Goal: Task Accomplishment & Management: Complete application form

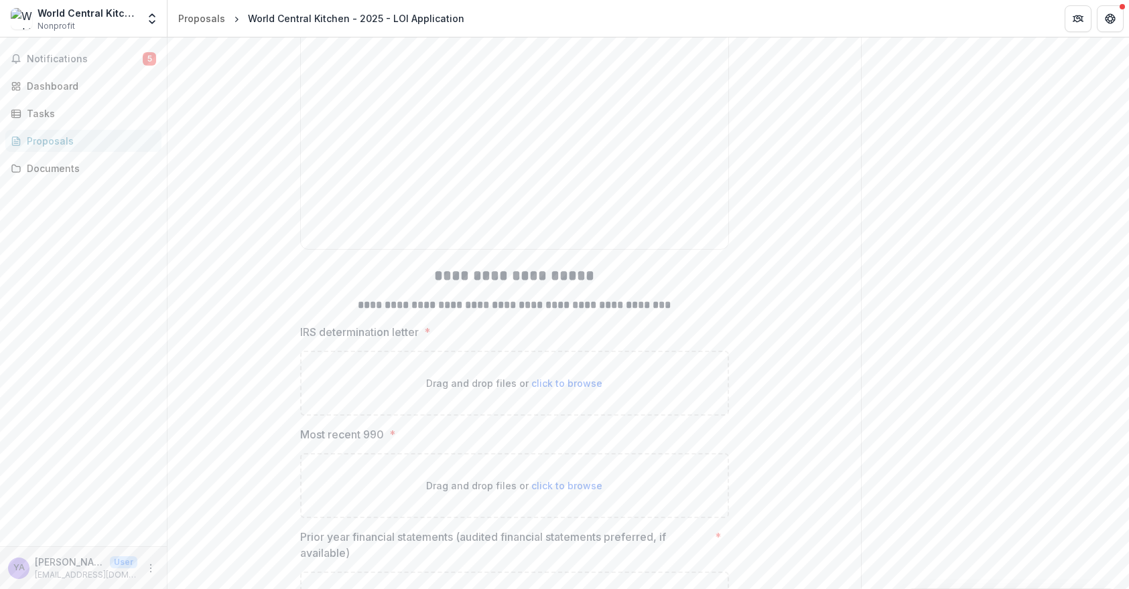
scroll to position [6705, 0]
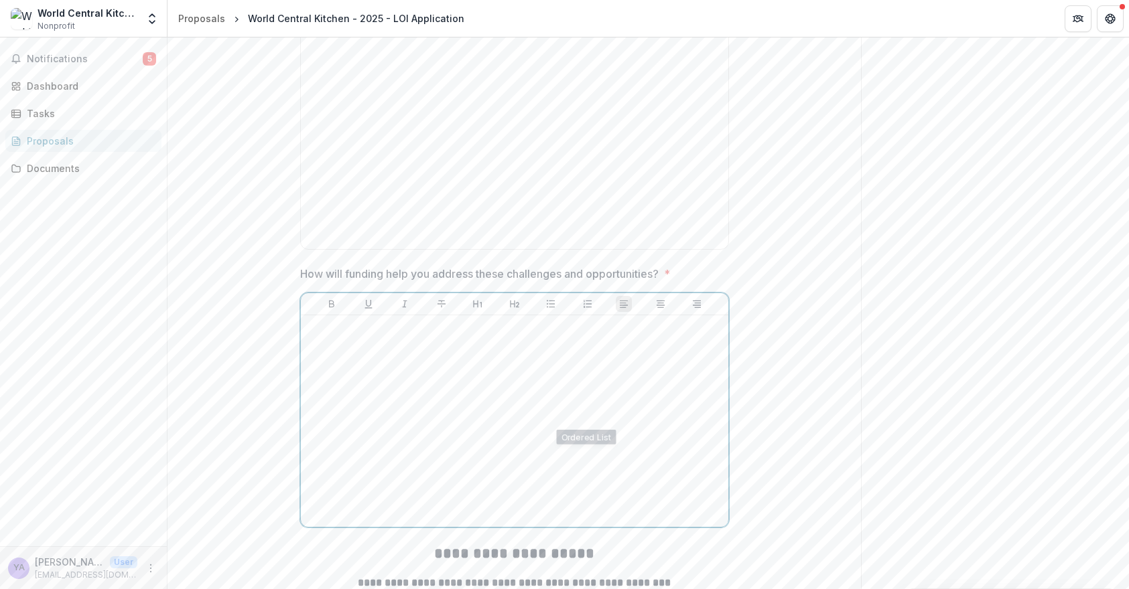
click at [488, 466] on div at bounding box center [514, 421] width 417 height 201
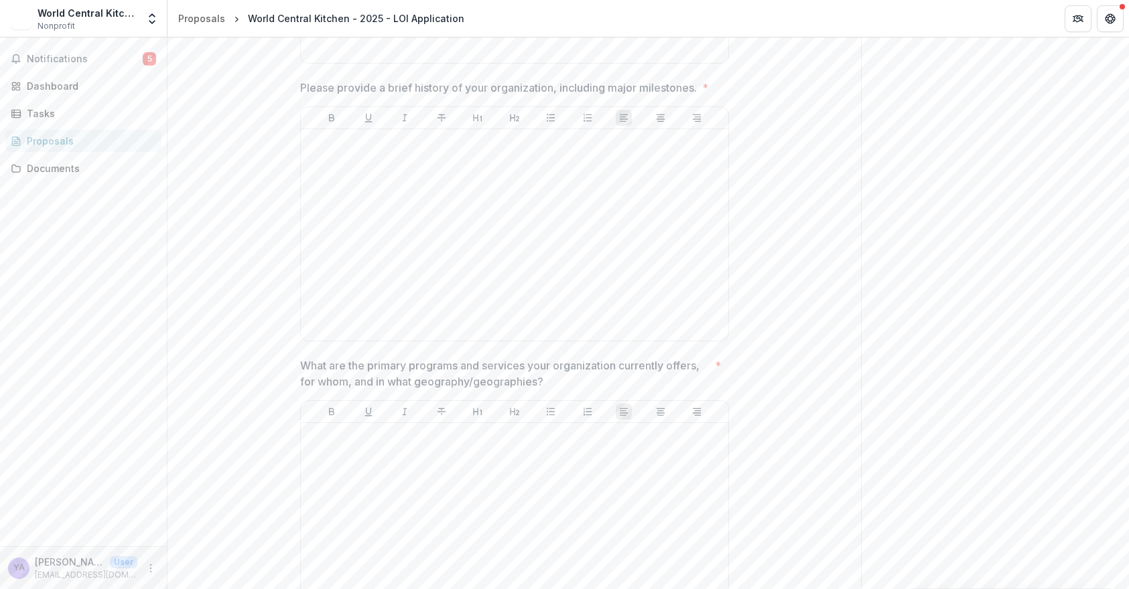
scroll to position [1101, 0]
click at [439, 249] on div at bounding box center [514, 229] width 417 height 201
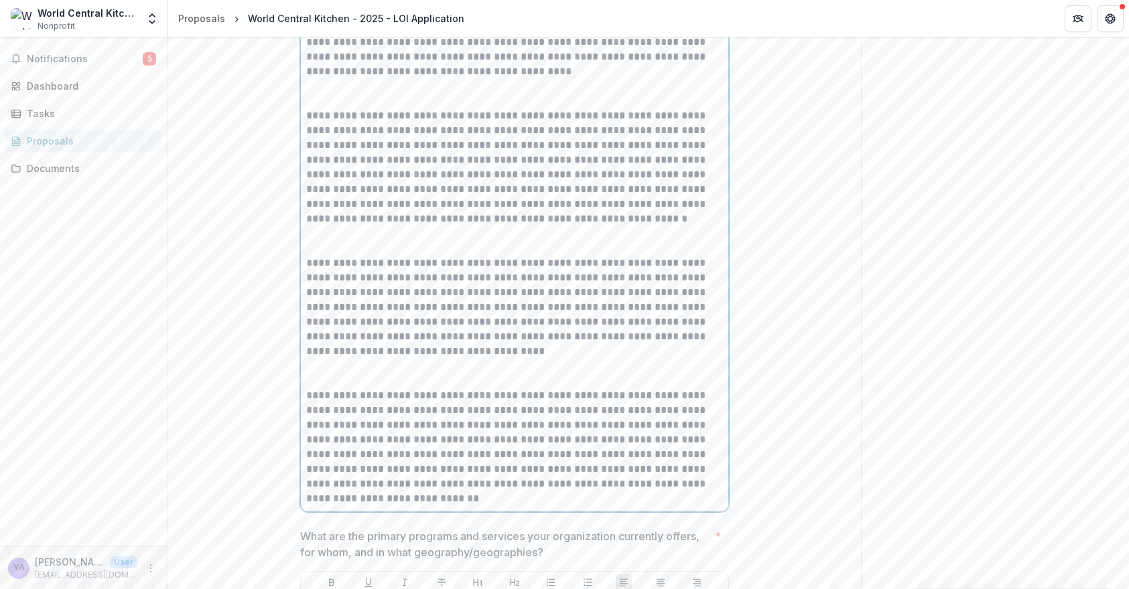
click at [328, 109] on p at bounding box center [514, 93] width 417 height 29
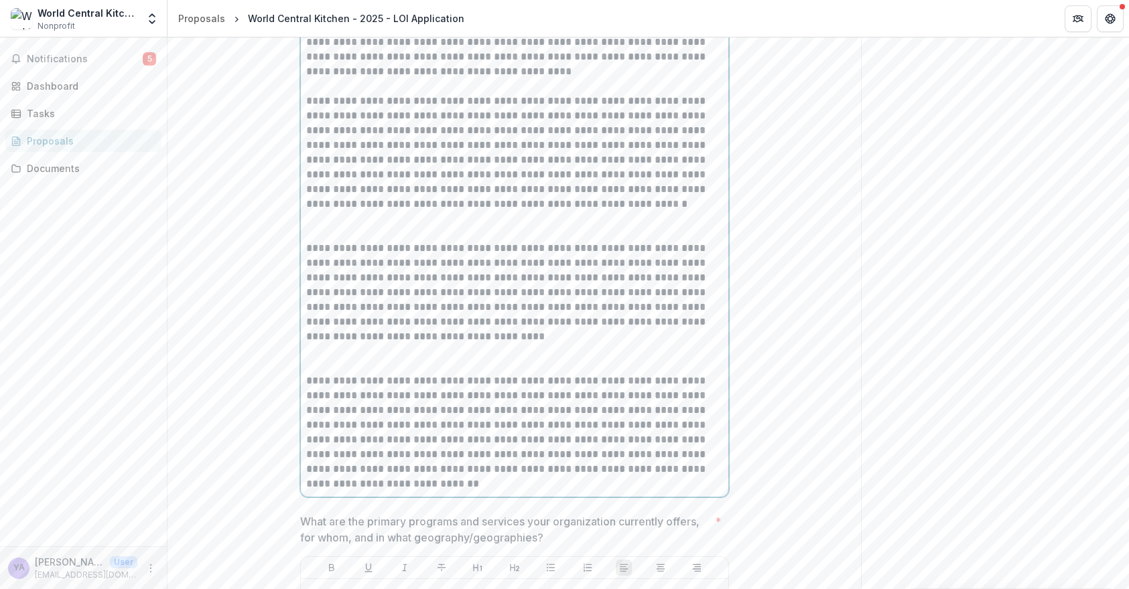
click at [326, 241] on p at bounding box center [514, 226] width 417 height 29
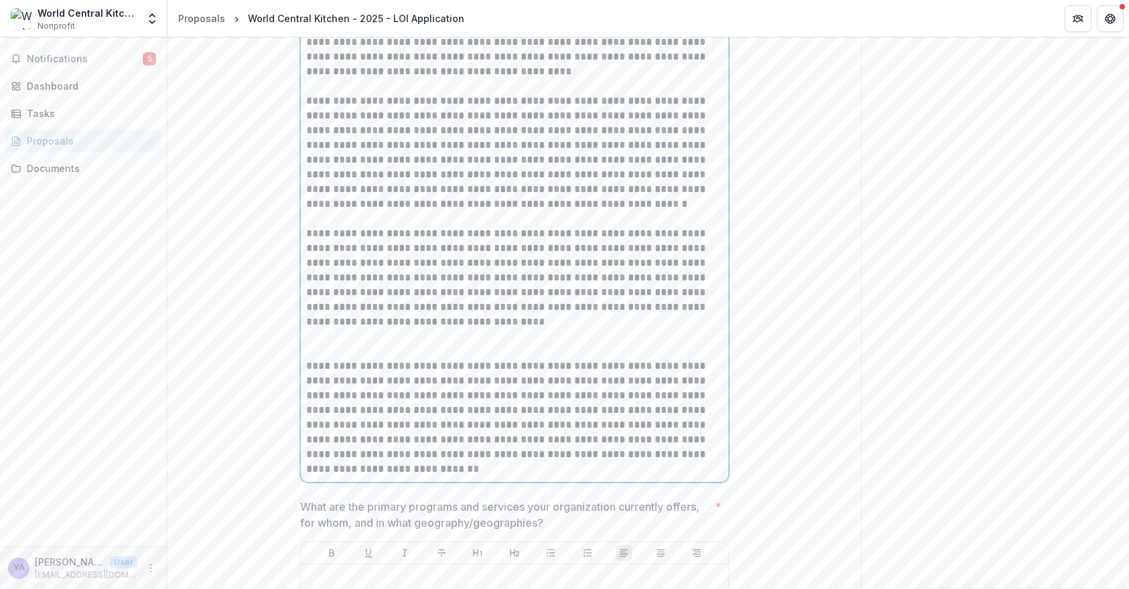
click at [322, 359] on p at bounding box center [514, 344] width 417 height 29
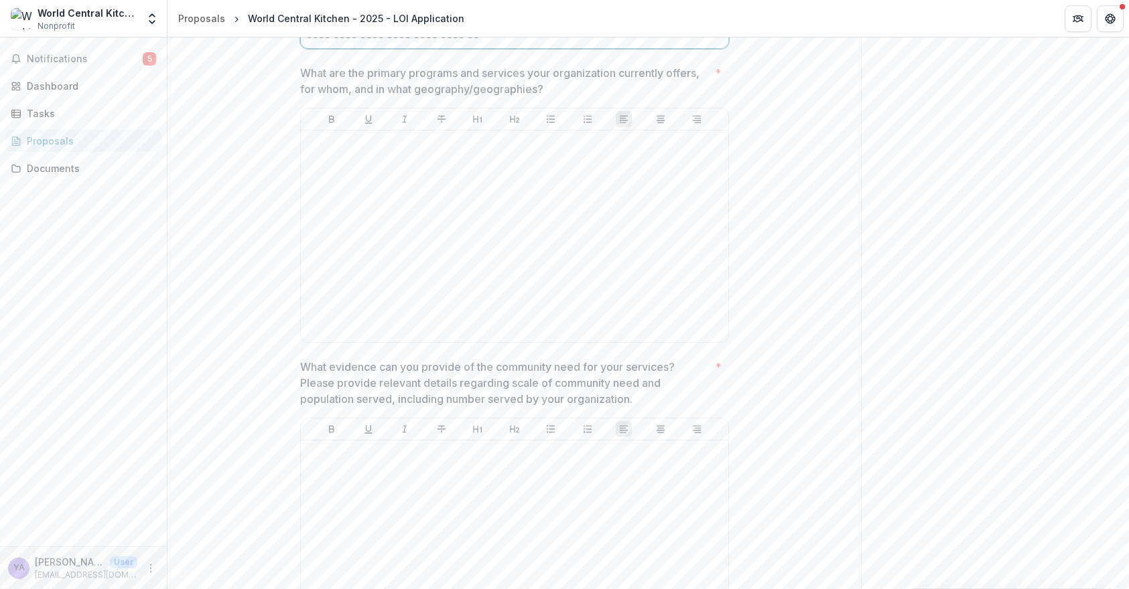
scroll to position [1690, 0]
click at [441, 275] on div at bounding box center [514, 234] width 417 height 201
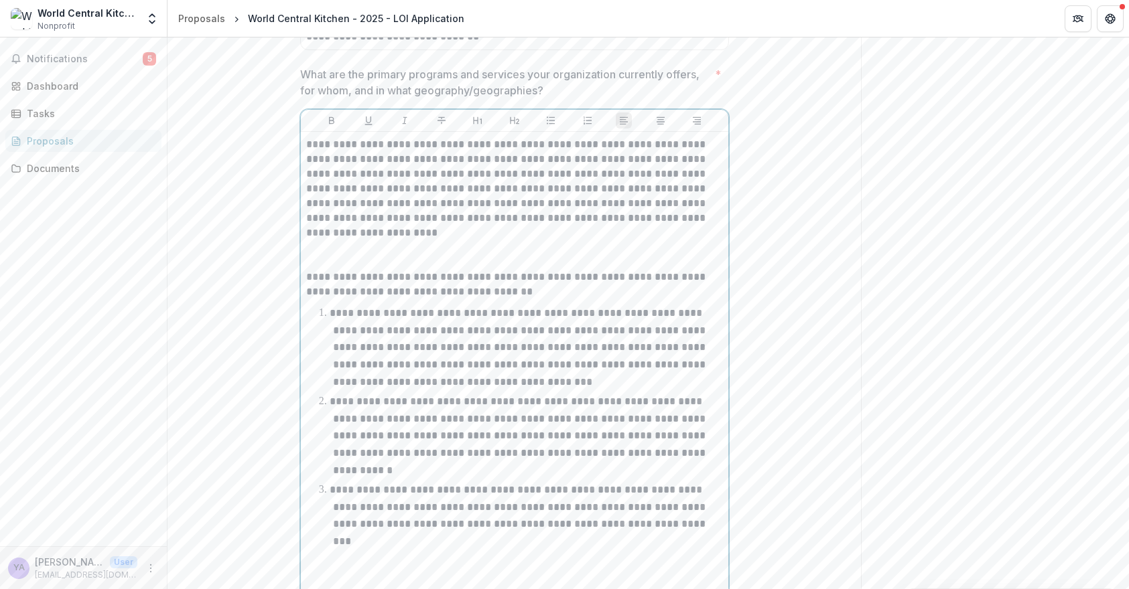
scroll to position [1687, 0]
click at [326, 269] on p at bounding box center [514, 254] width 417 height 29
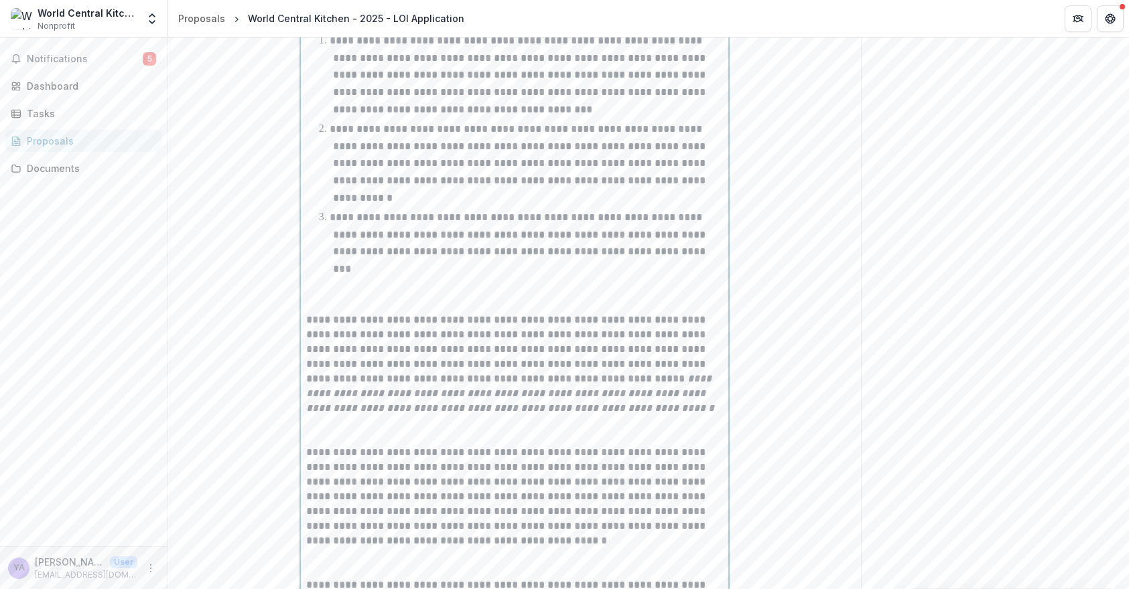
click at [329, 313] on p at bounding box center [514, 297] width 417 height 29
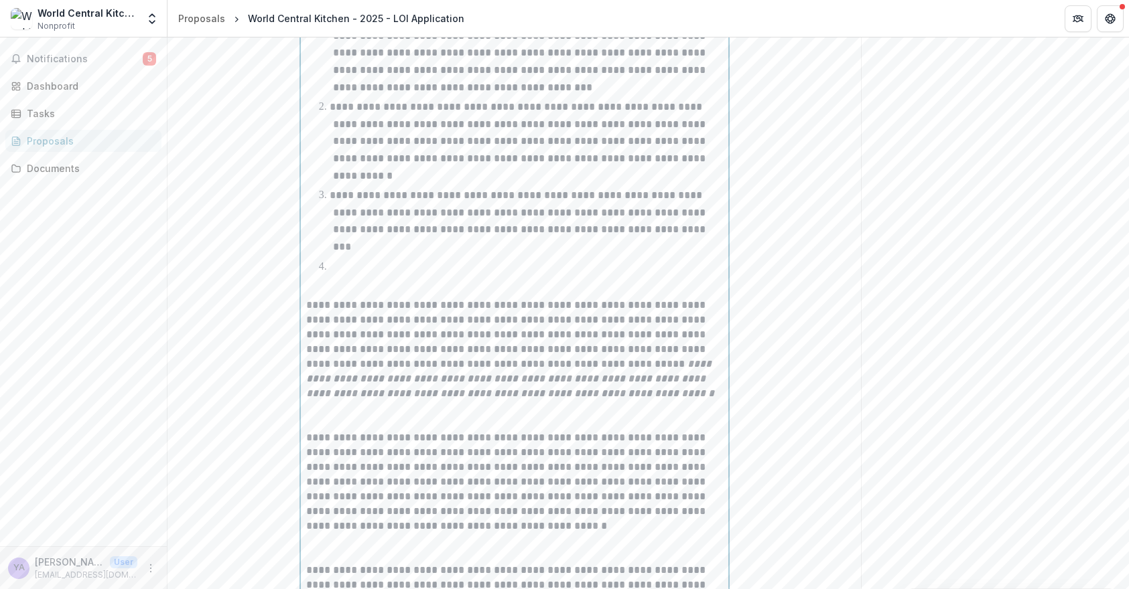
scroll to position [2054, 0]
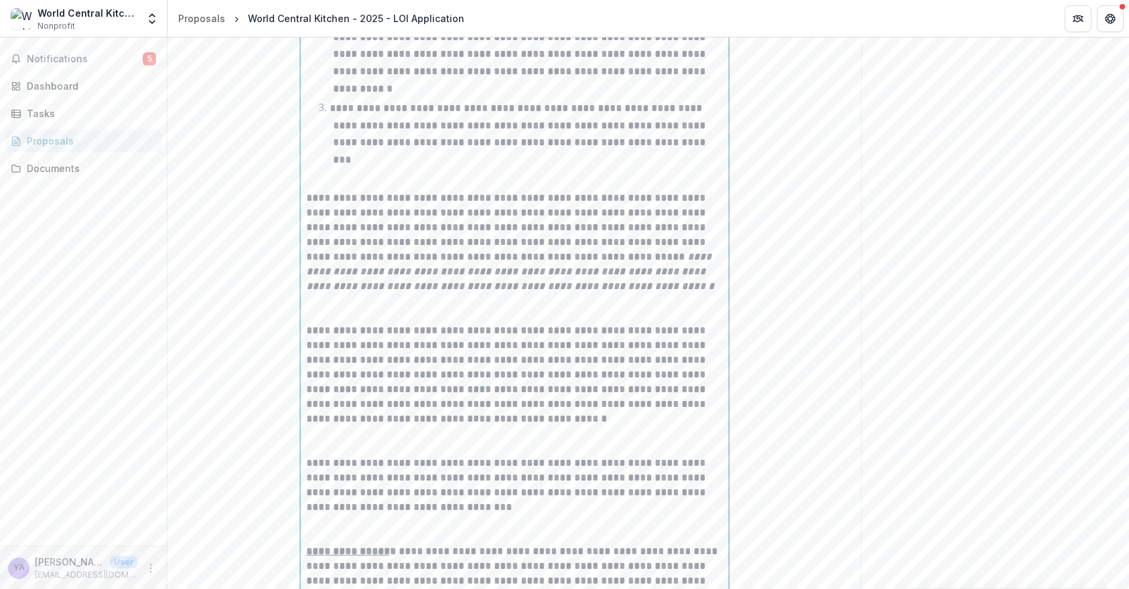
click at [352, 324] on p at bounding box center [514, 308] width 417 height 29
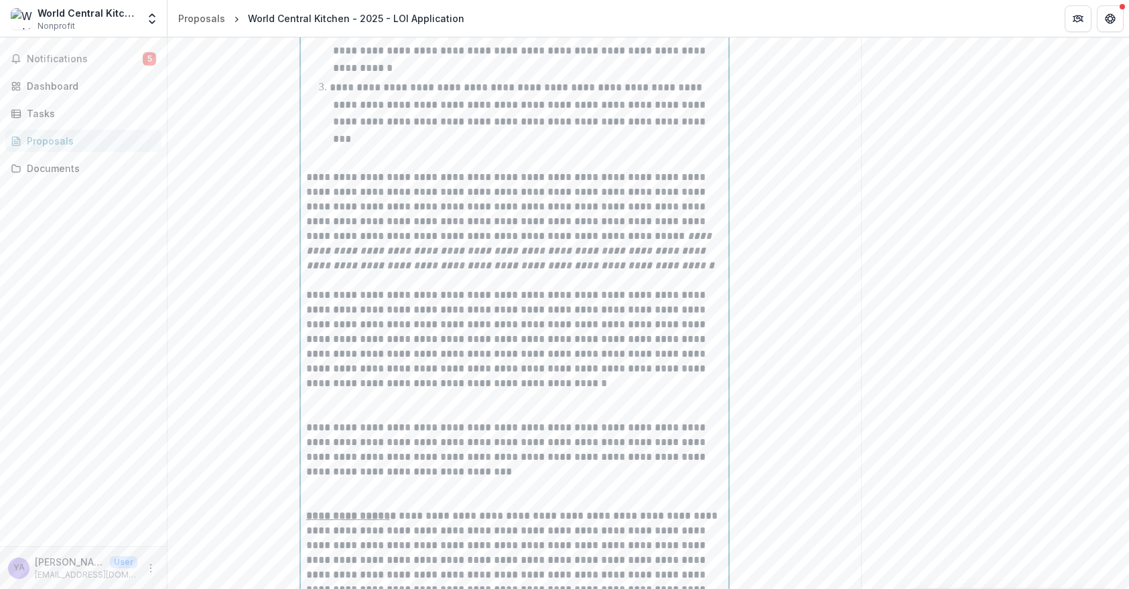
click at [335, 421] on p at bounding box center [514, 405] width 417 height 29
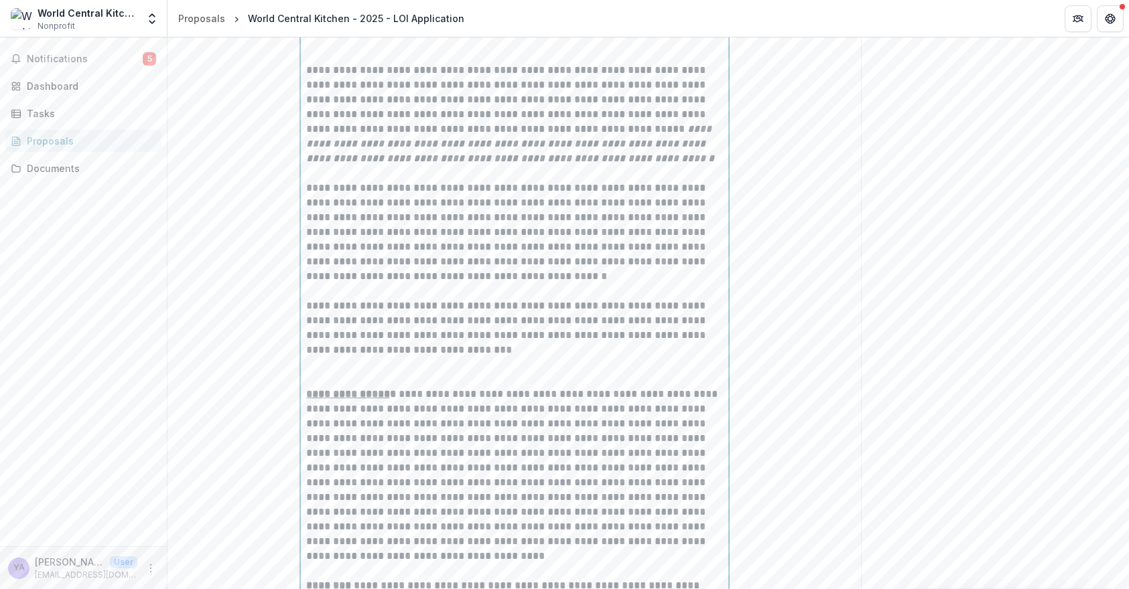
click at [339, 387] on p at bounding box center [514, 372] width 417 height 29
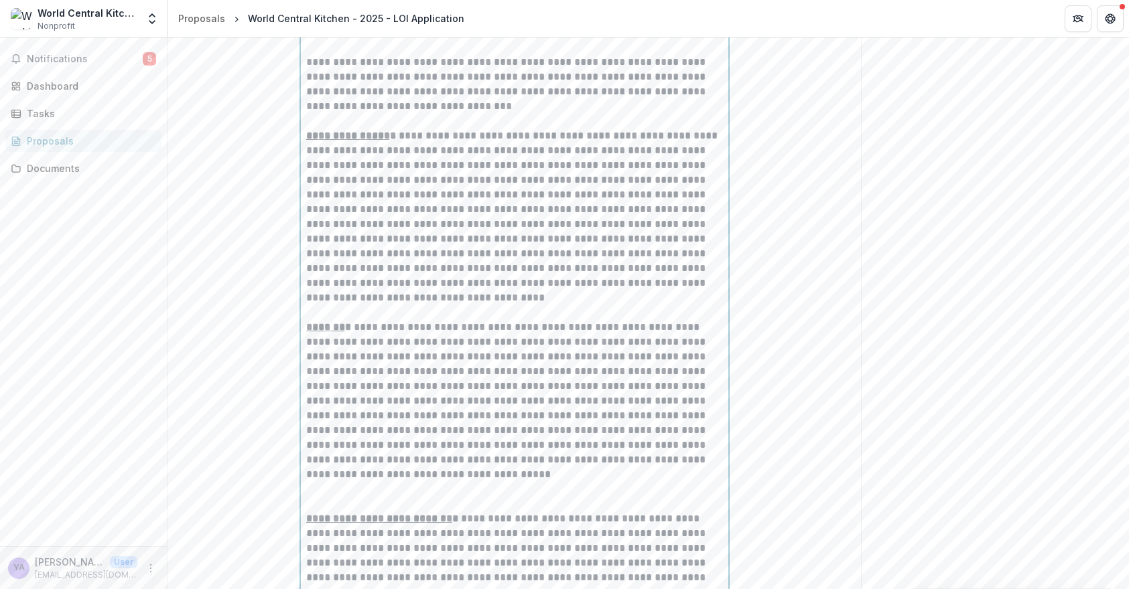
click at [349, 320] on p at bounding box center [514, 305] width 417 height 29
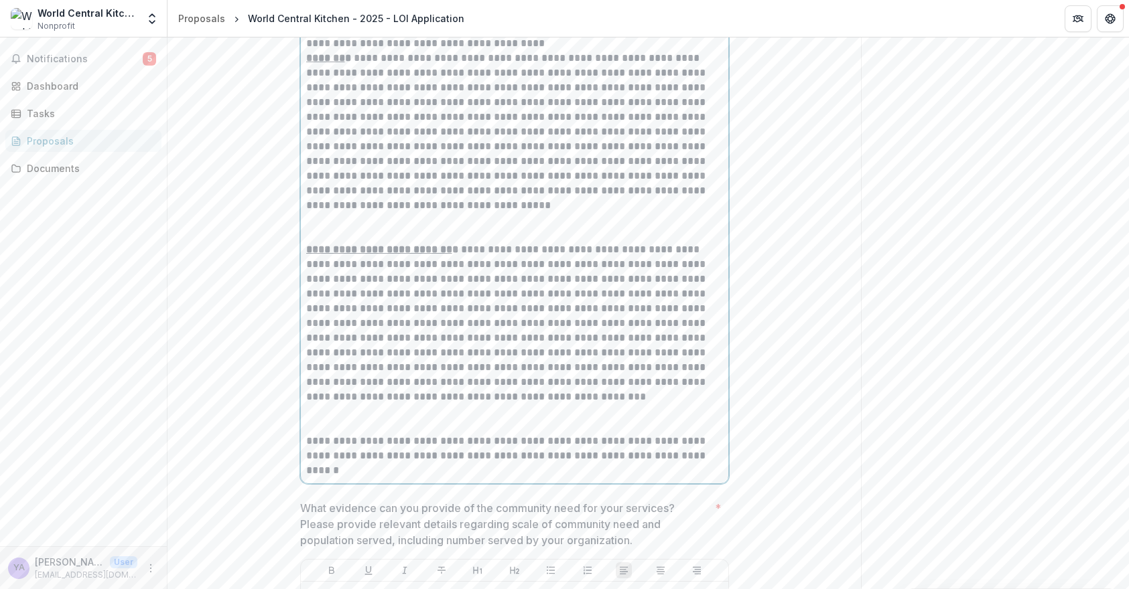
scroll to position [2681, 0]
click at [344, 242] on p at bounding box center [514, 226] width 417 height 29
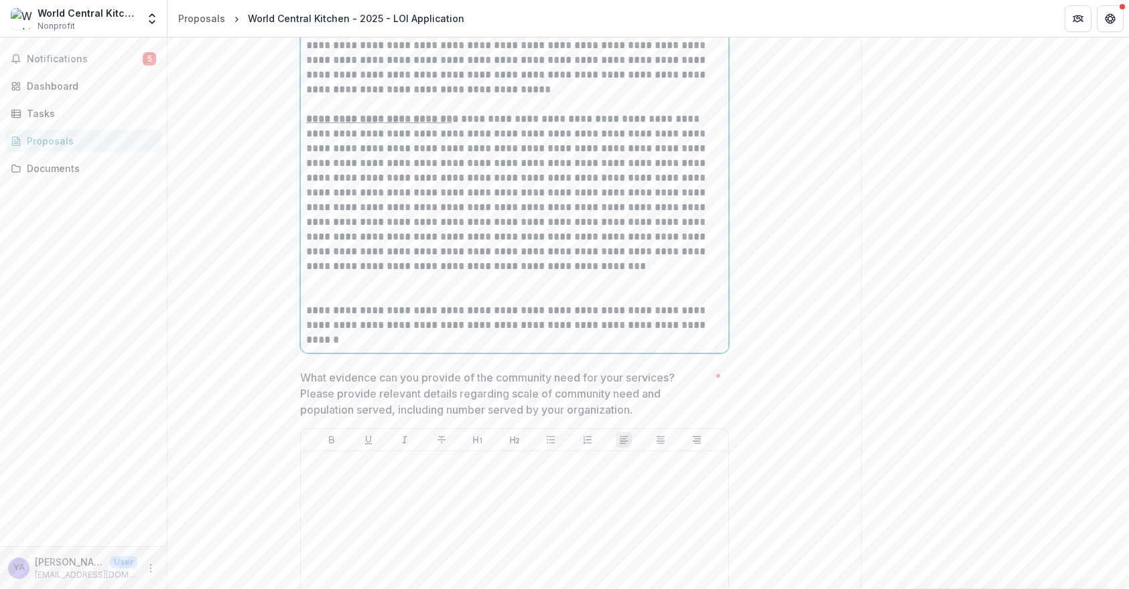
click at [343, 303] on p at bounding box center [514, 288] width 417 height 29
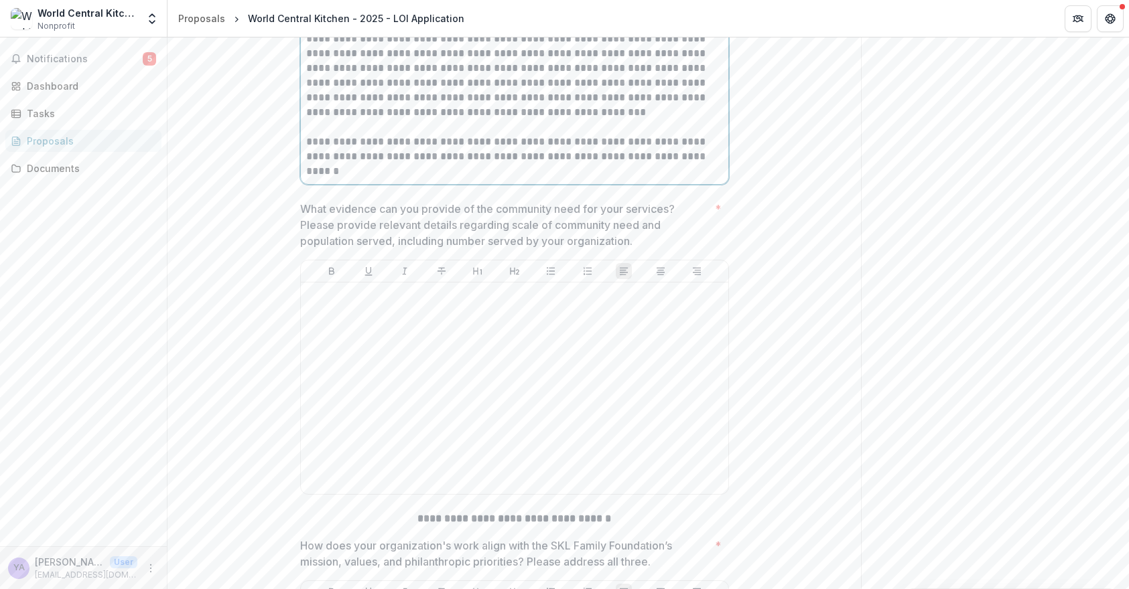
scroll to position [3039, 0]
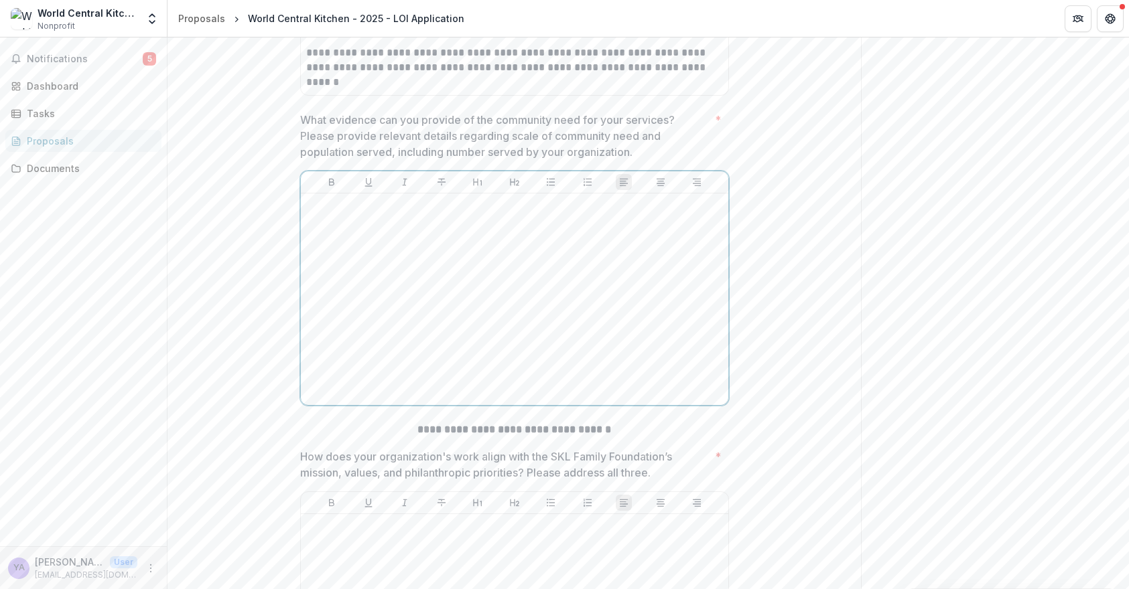
click at [472, 293] on div at bounding box center [514, 299] width 417 height 201
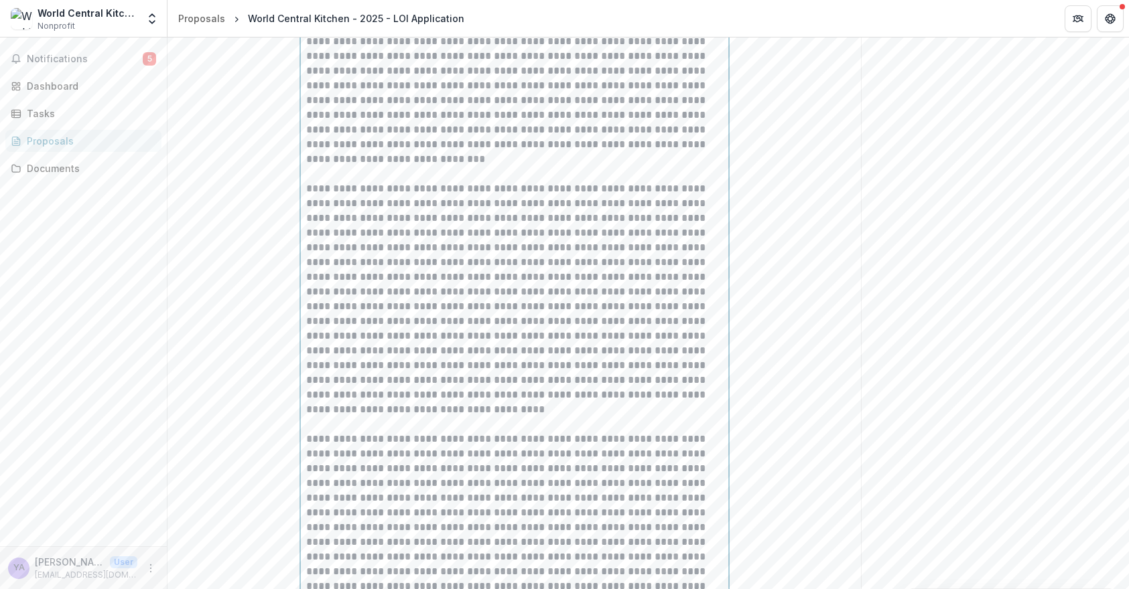
scroll to position [3131, 0]
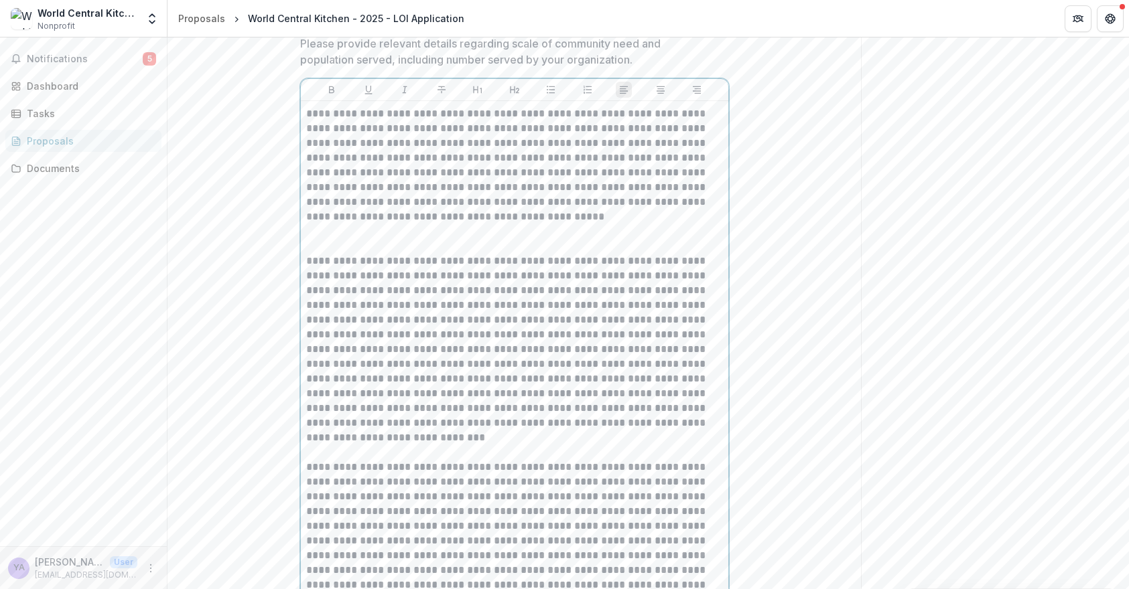
click at [341, 254] on p at bounding box center [514, 238] width 417 height 29
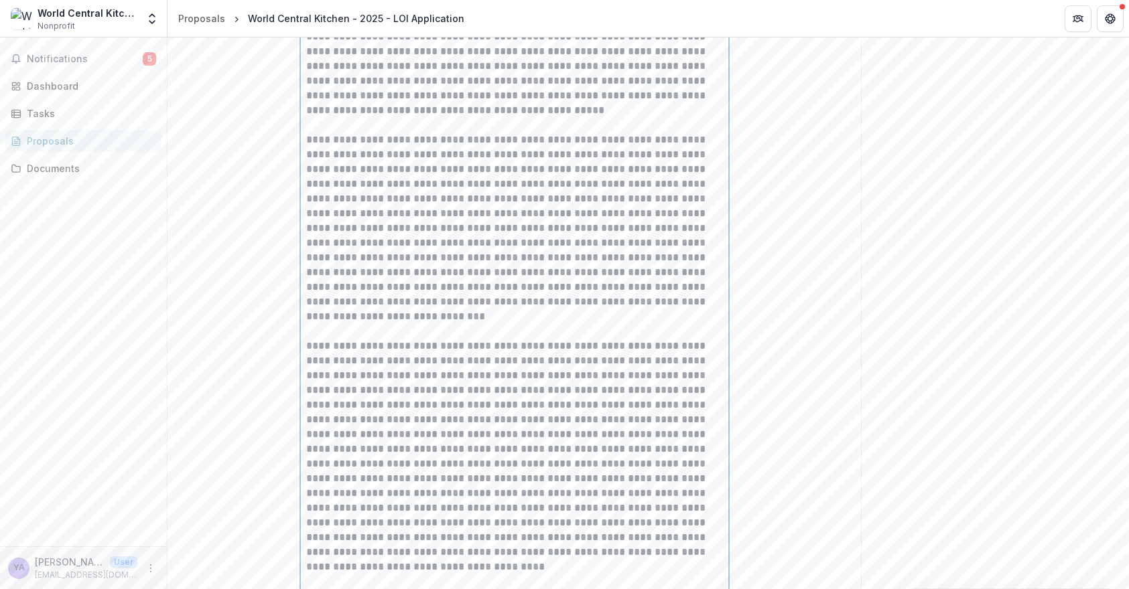
click at [332, 339] on p at bounding box center [514, 323] width 417 height 29
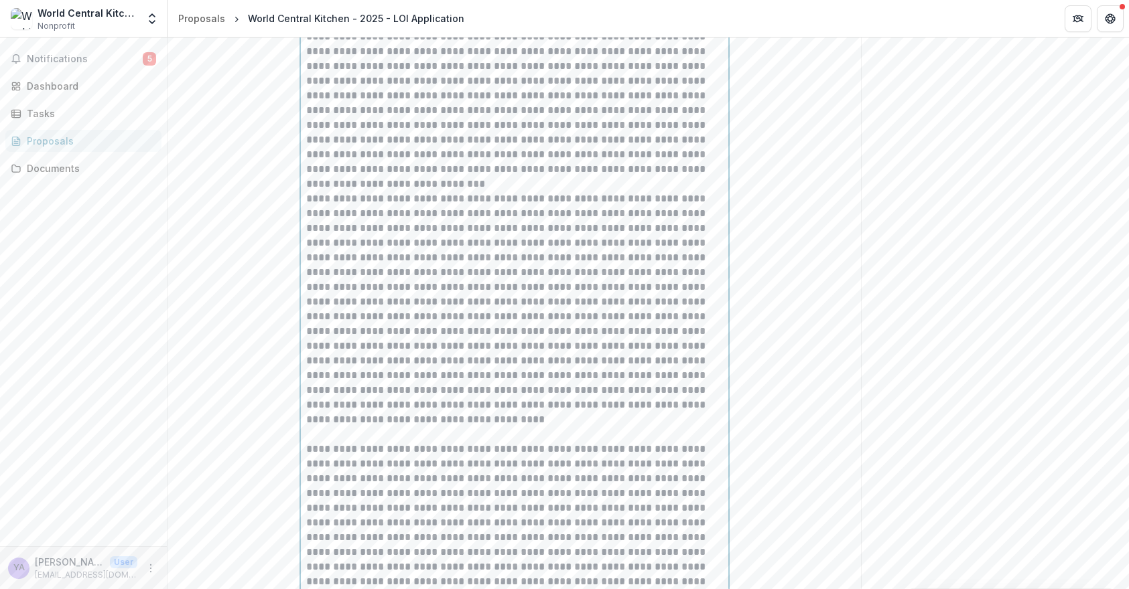
scroll to position [3453, 0]
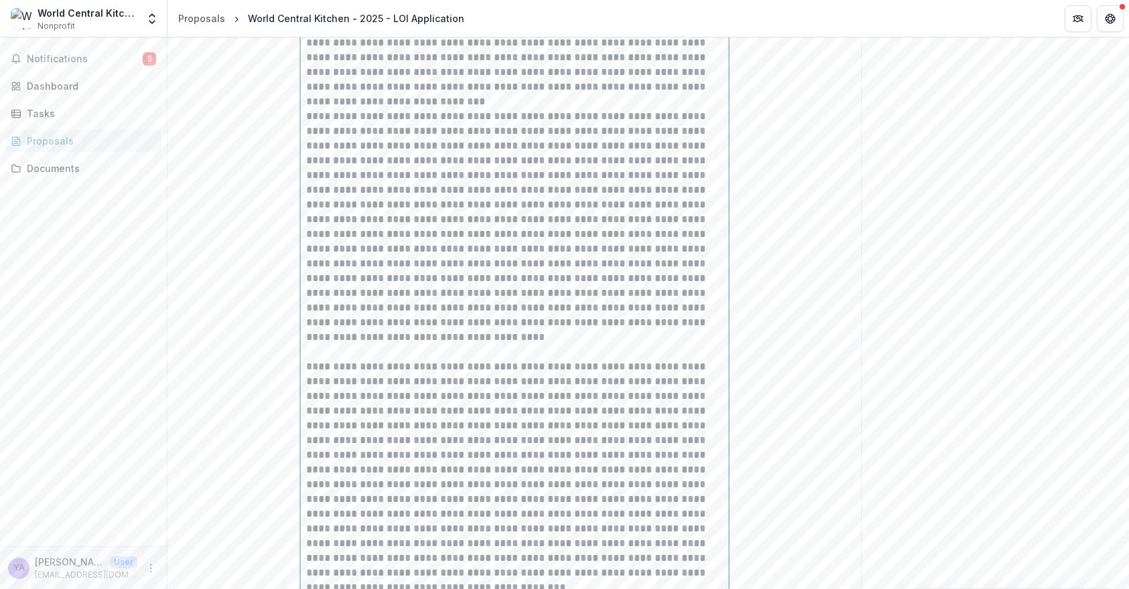
click at [330, 360] on p at bounding box center [514, 344] width 417 height 29
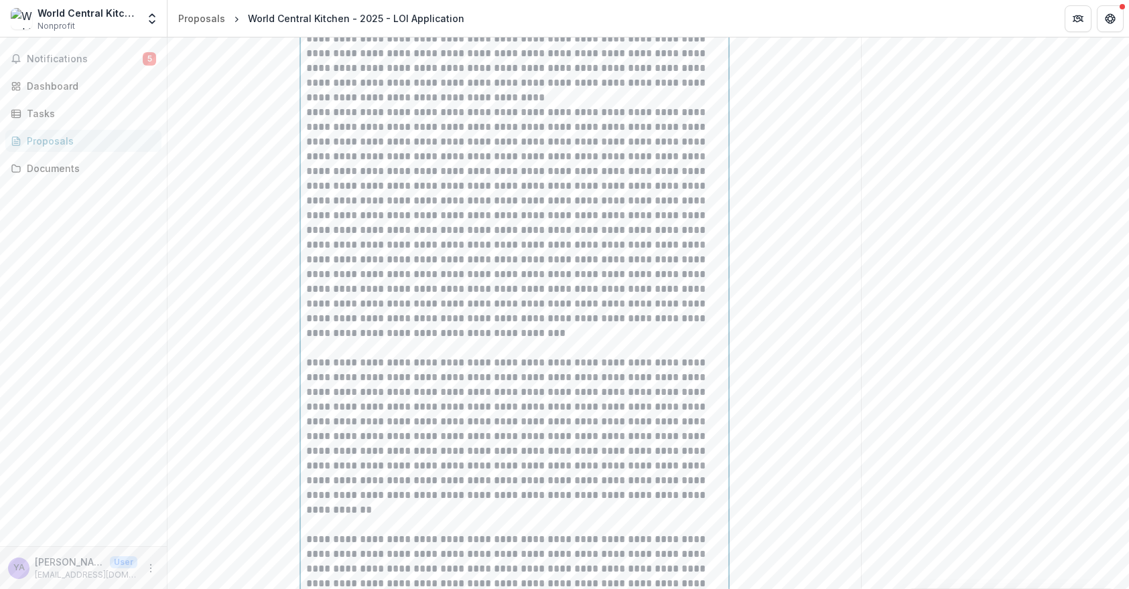
click at [337, 356] on p at bounding box center [514, 340] width 417 height 29
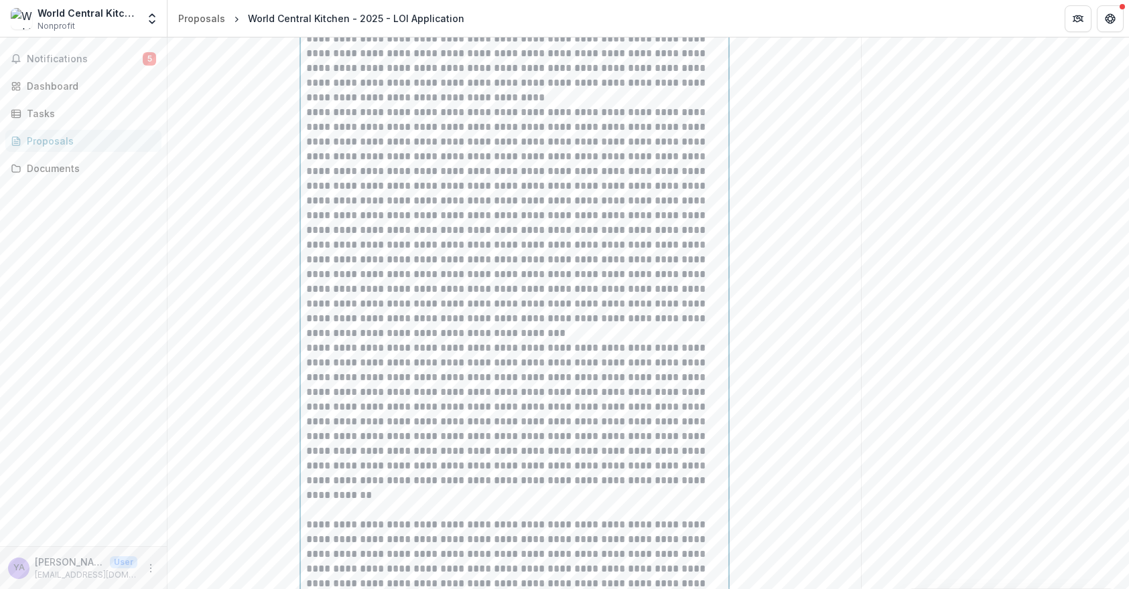
scroll to position [3971, 0]
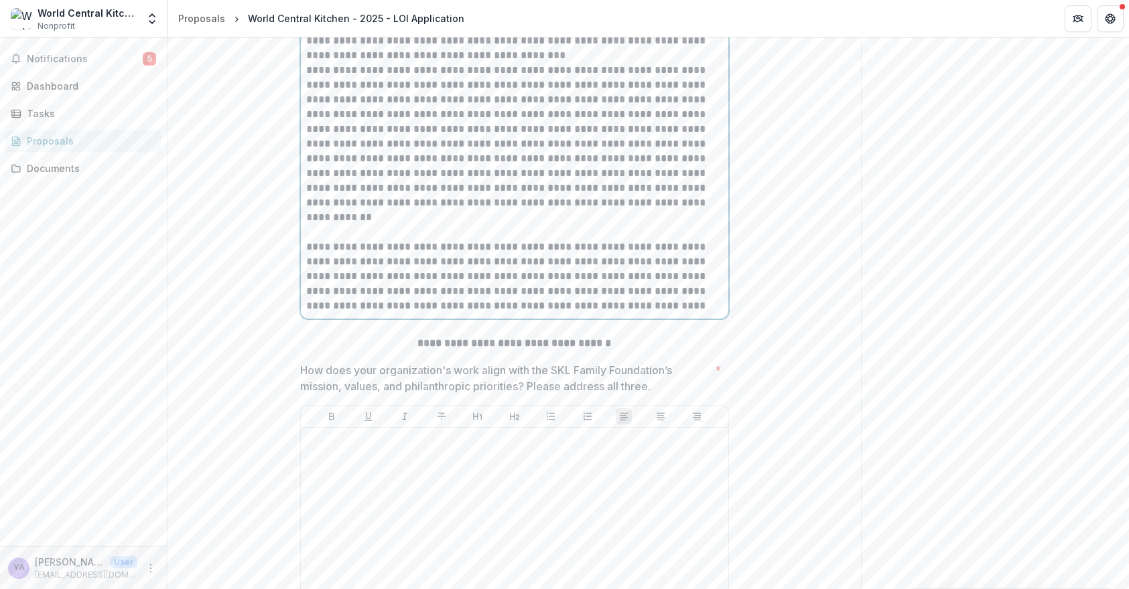
click at [335, 240] on p at bounding box center [514, 224] width 417 height 29
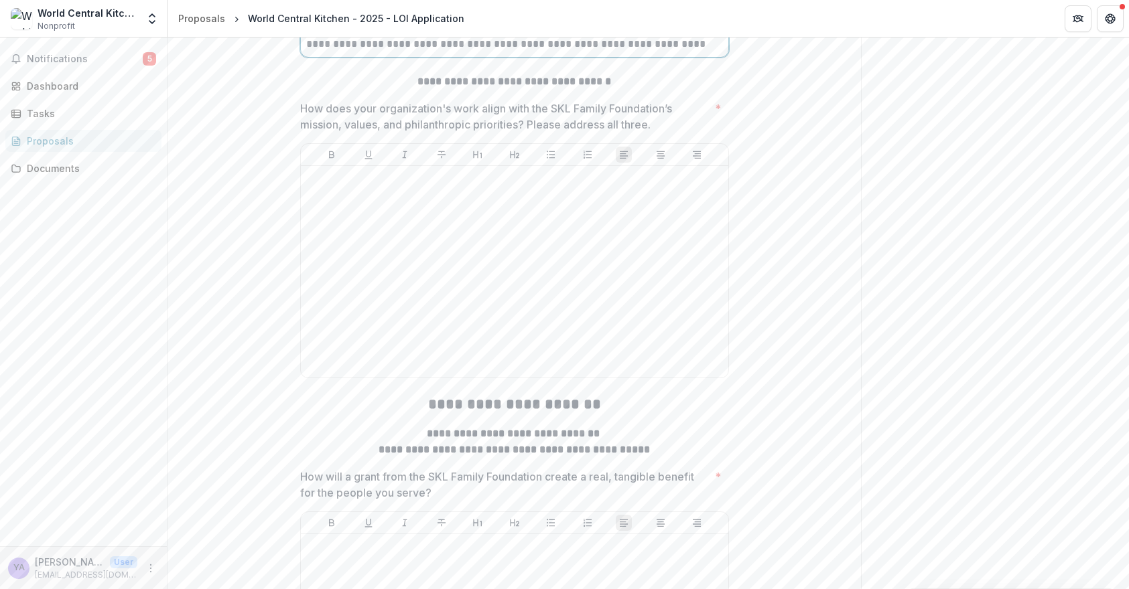
scroll to position [4221, 0]
click at [425, 312] on div at bounding box center [514, 269] width 417 height 201
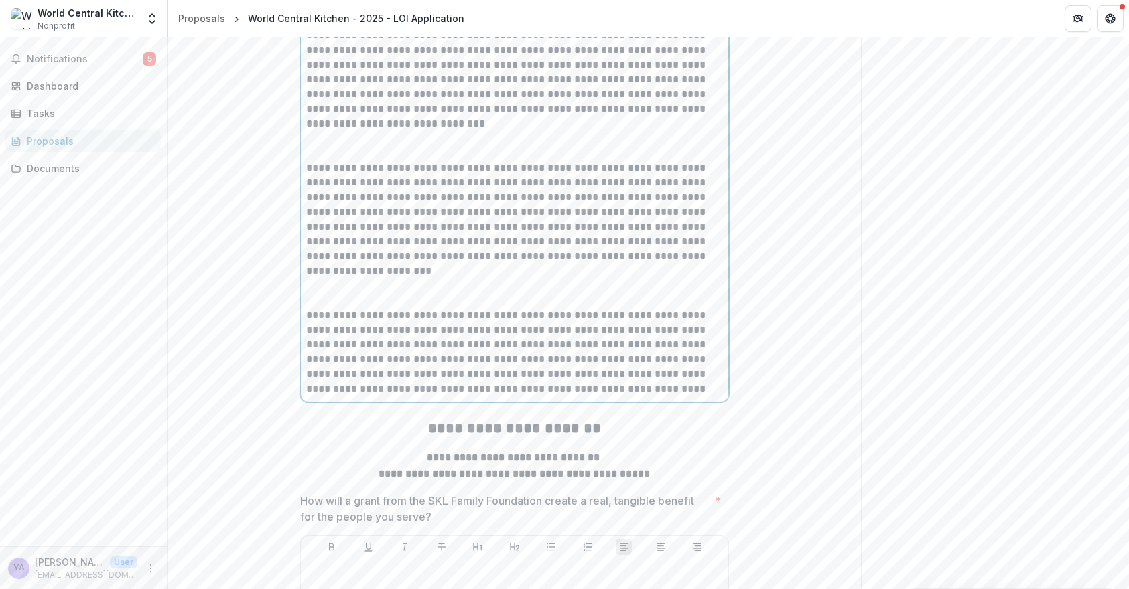
scroll to position [4866, 0]
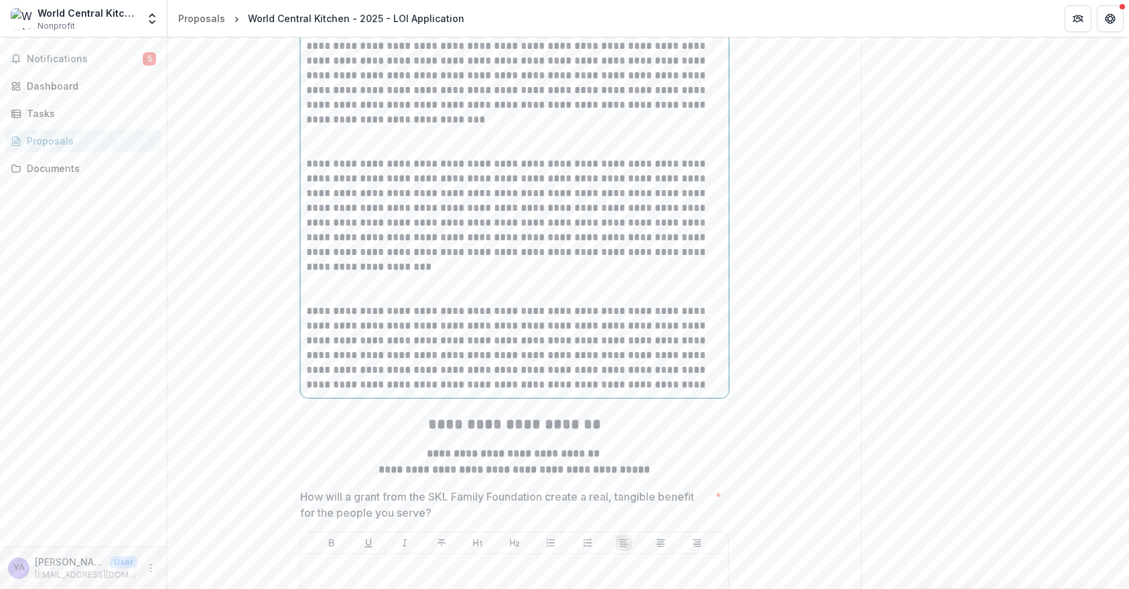
click at [375, 304] on p at bounding box center [514, 289] width 417 height 29
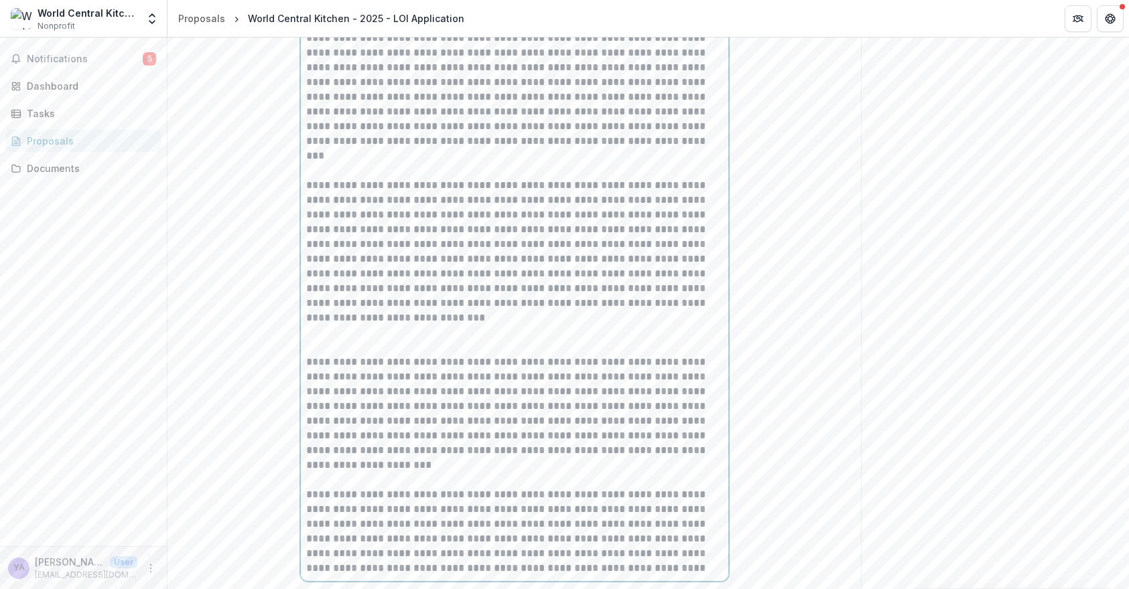
scroll to position [4613, 0]
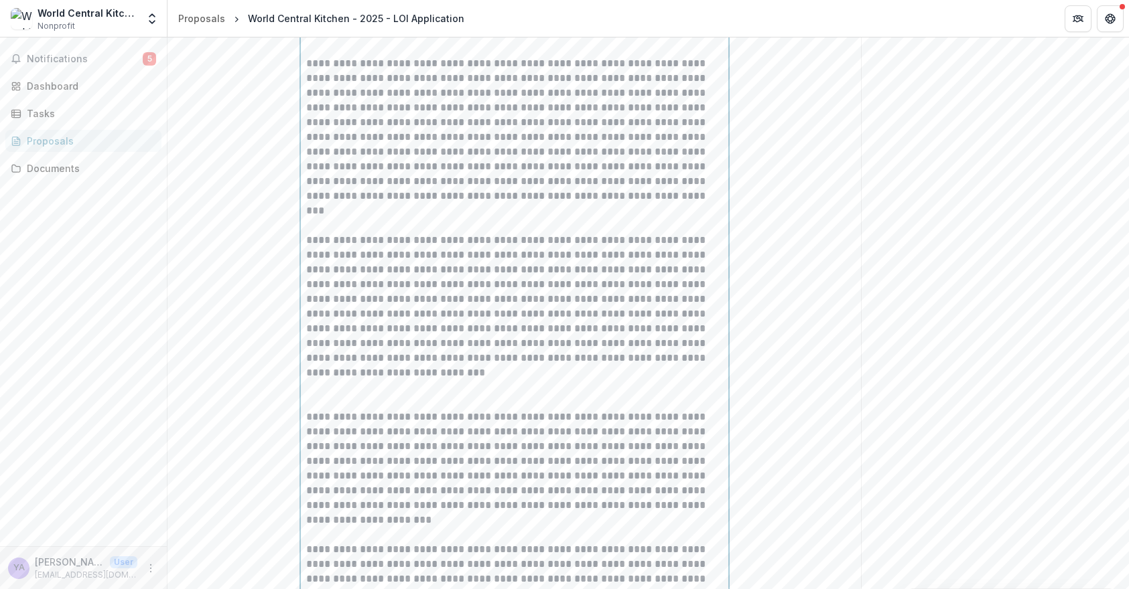
click at [343, 410] on p at bounding box center [514, 394] width 417 height 29
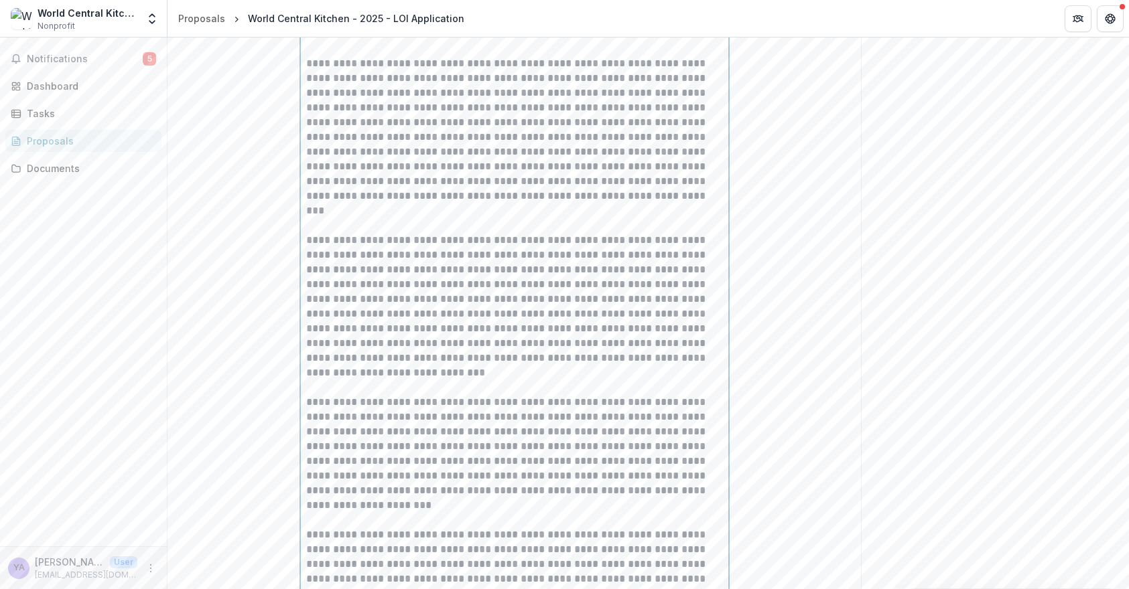
click at [333, 233] on p at bounding box center [514, 218] width 417 height 29
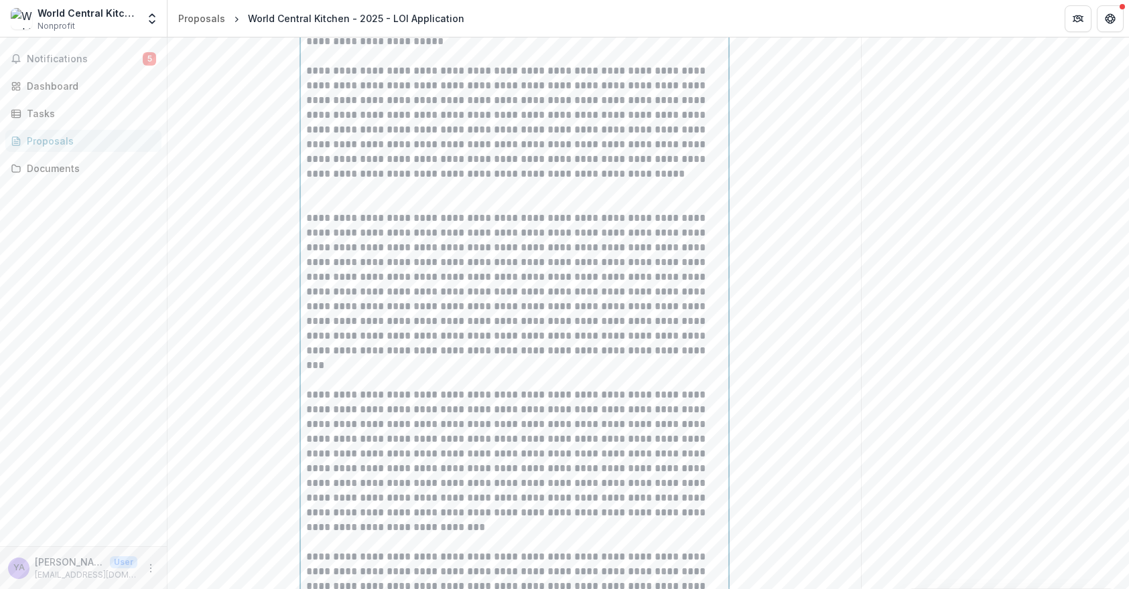
scroll to position [4450, 0]
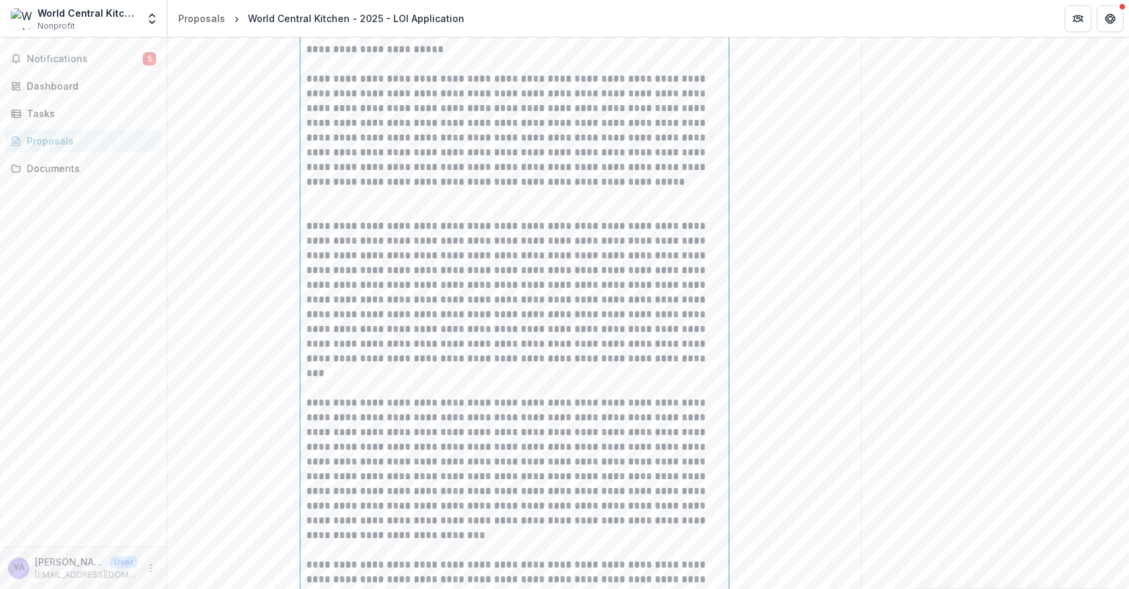
click at [334, 396] on p at bounding box center [514, 380] width 417 height 29
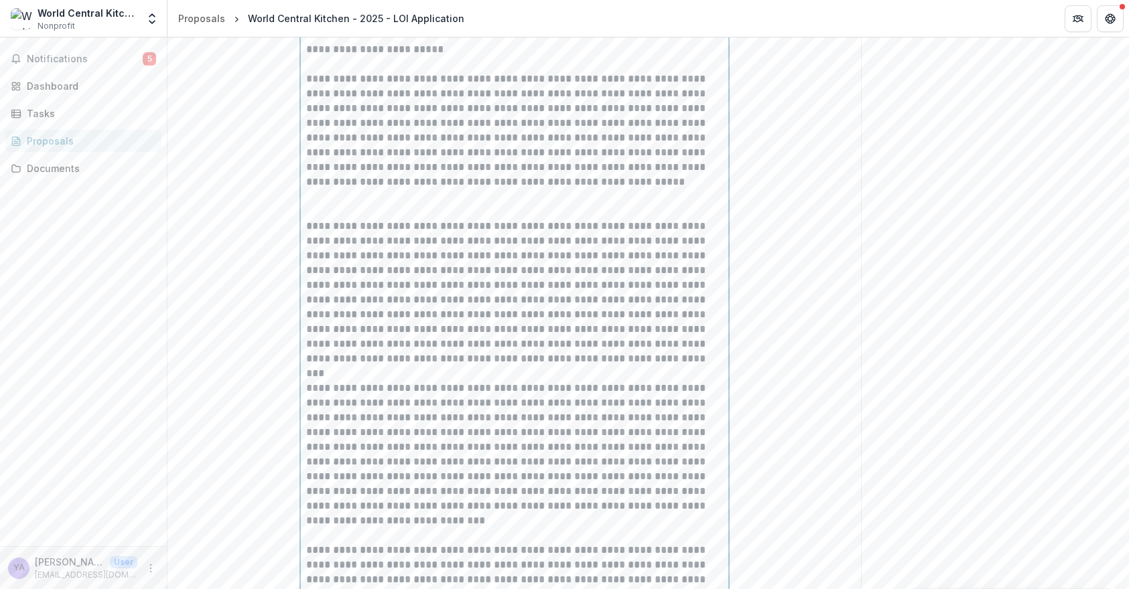
click at [340, 219] on p at bounding box center [514, 204] width 417 height 29
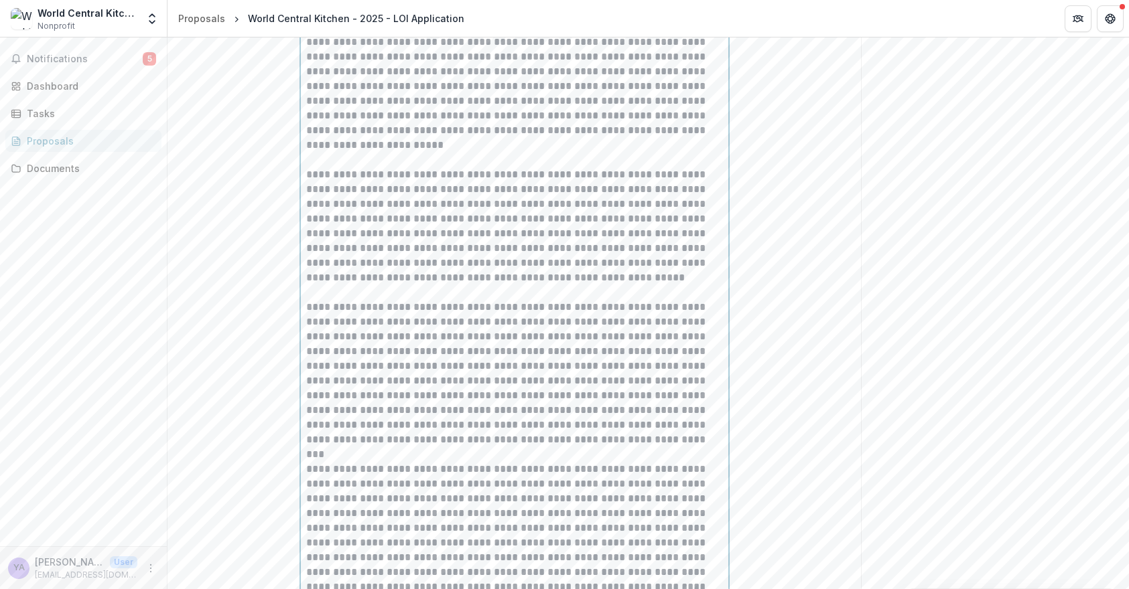
scroll to position [4338, 0]
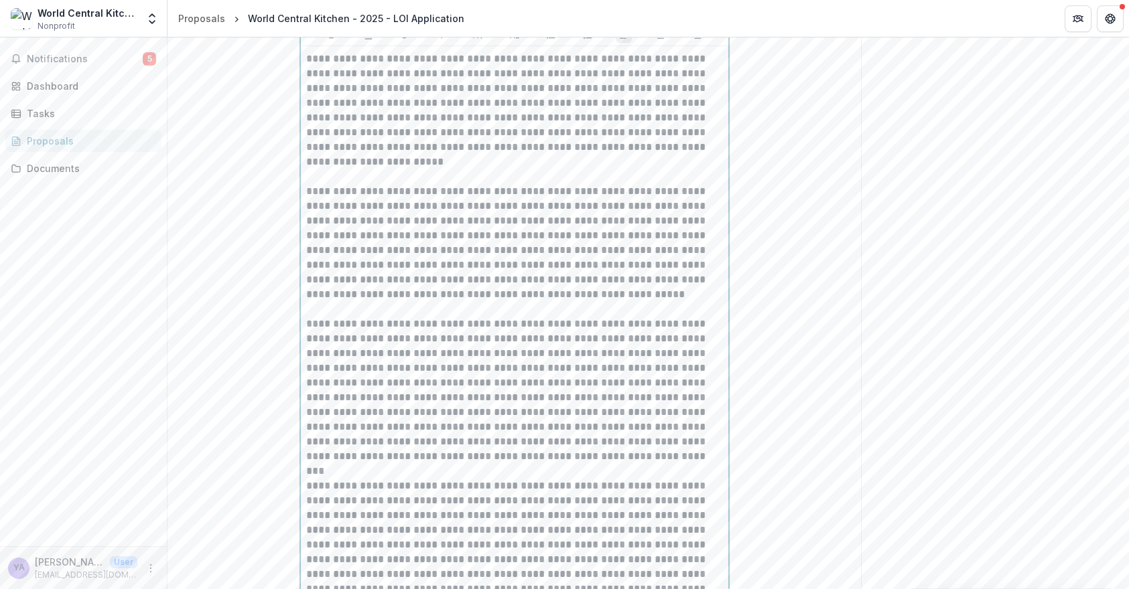
click at [334, 184] on p at bounding box center [514, 169] width 417 height 29
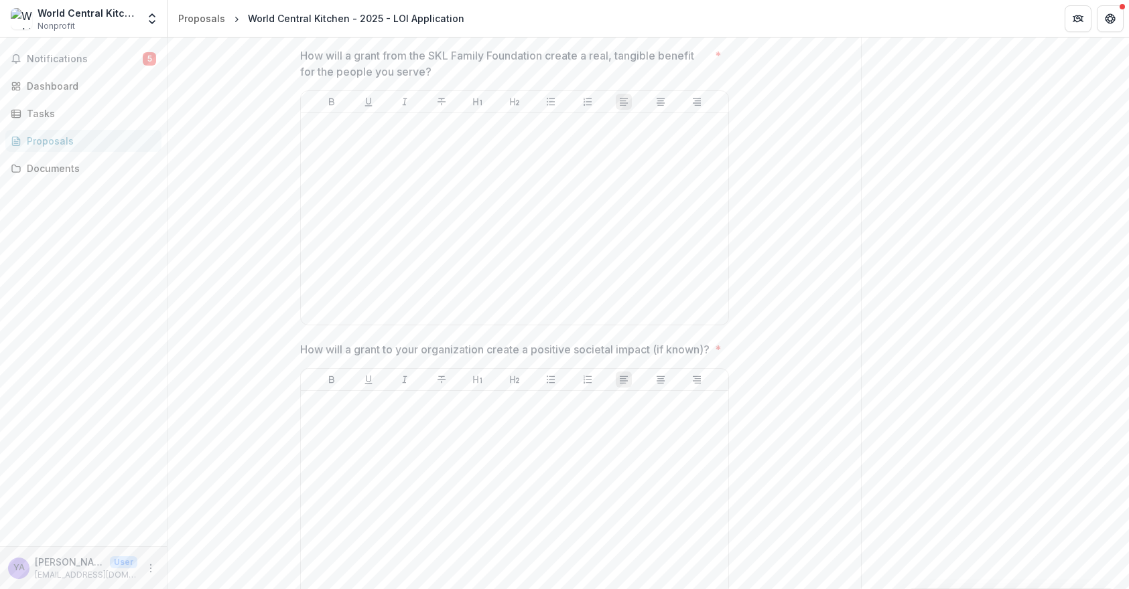
scroll to position [5252, 0]
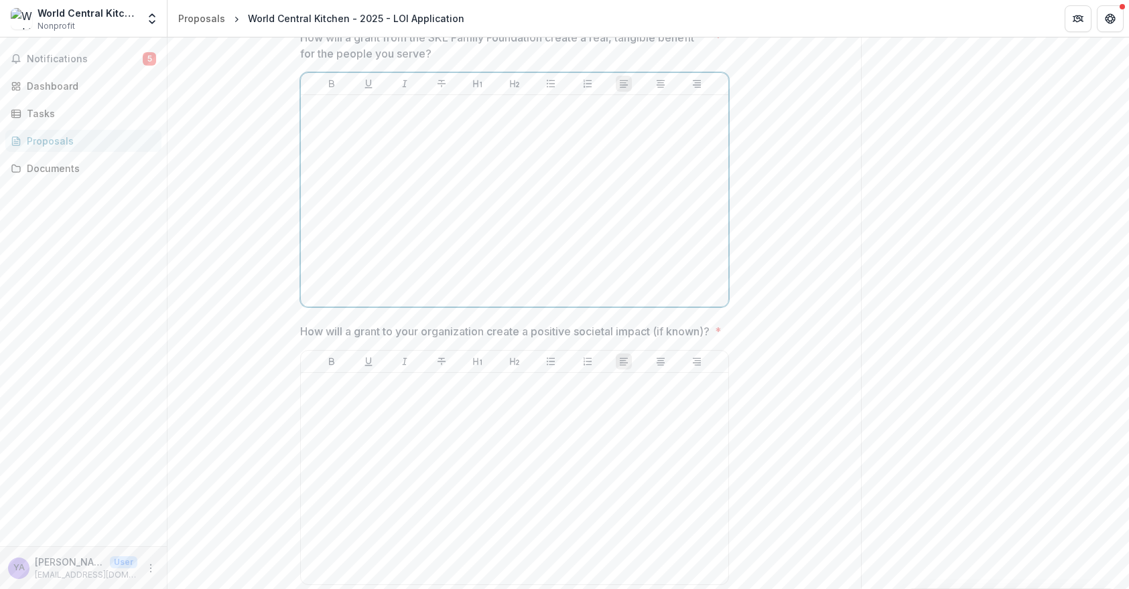
click at [494, 219] on div at bounding box center [514, 200] width 417 height 201
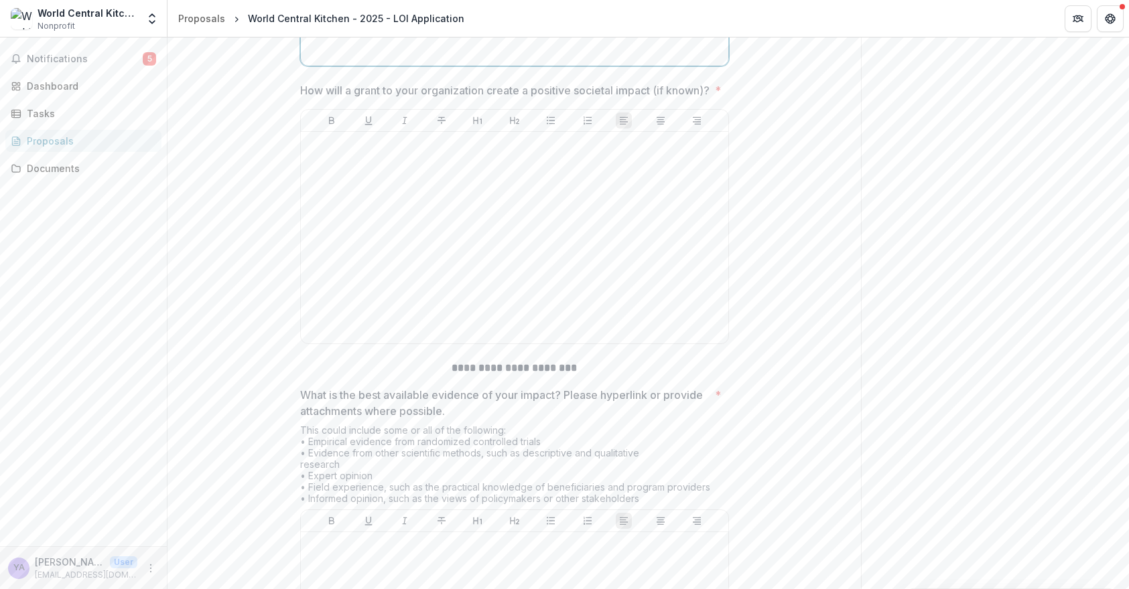
scroll to position [5502, 0]
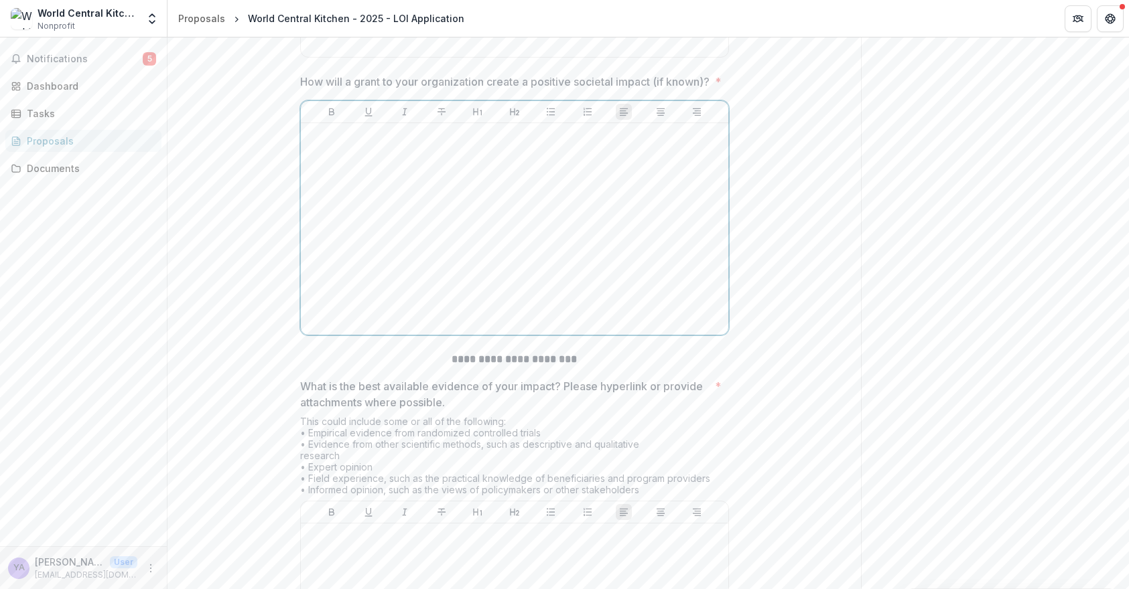
click at [496, 241] on div at bounding box center [514, 229] width 417 height 201
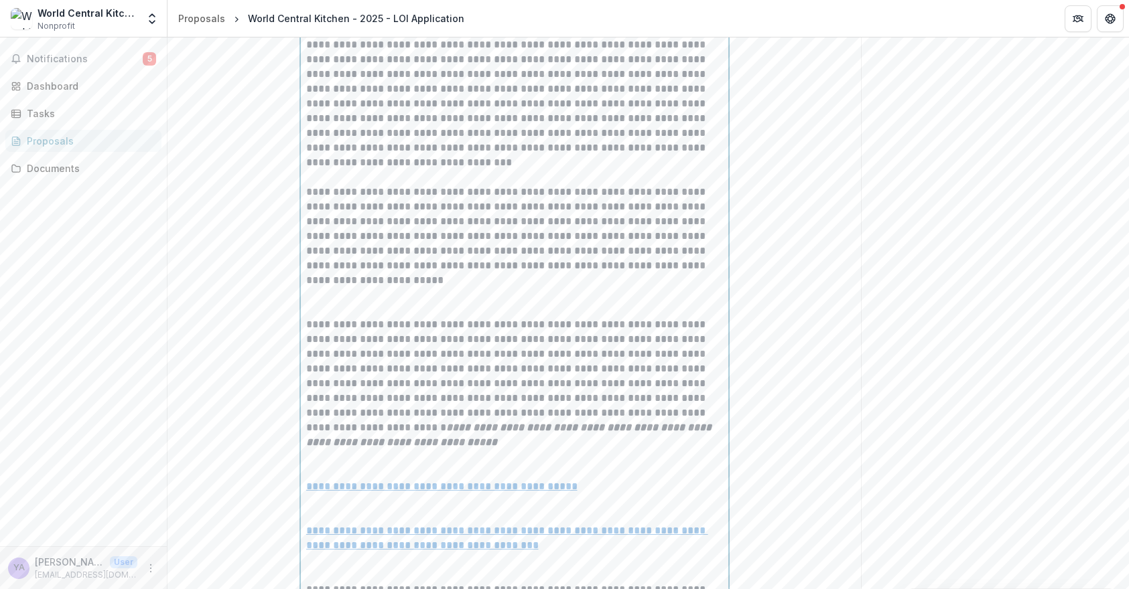
scroll to position [5549, 0]
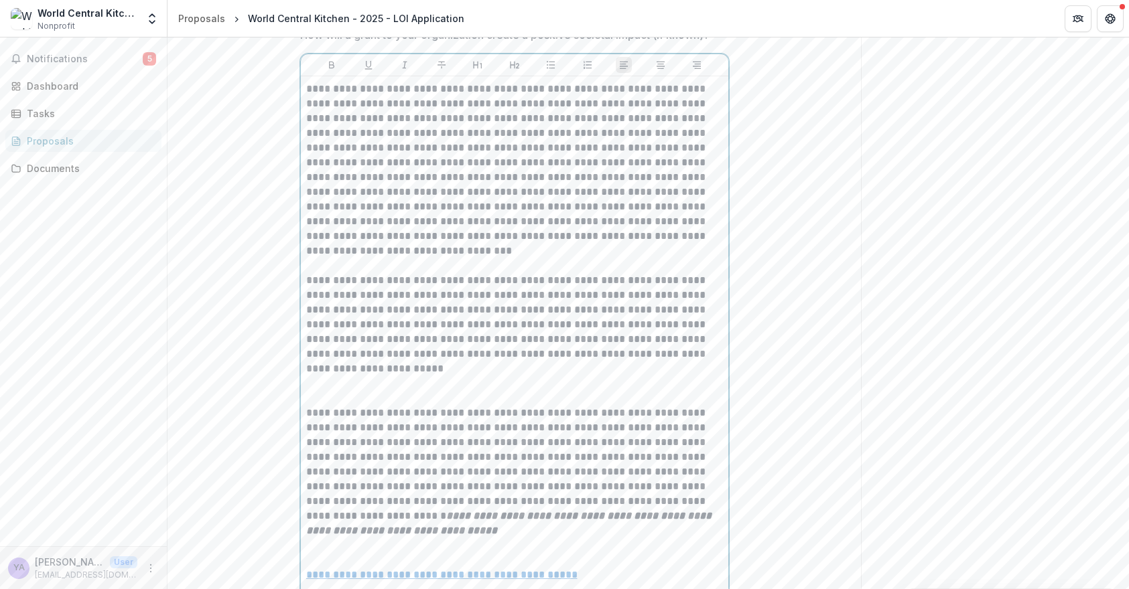
click at [334, 273] on p at bounding box center [514, 258] width 417 height 29
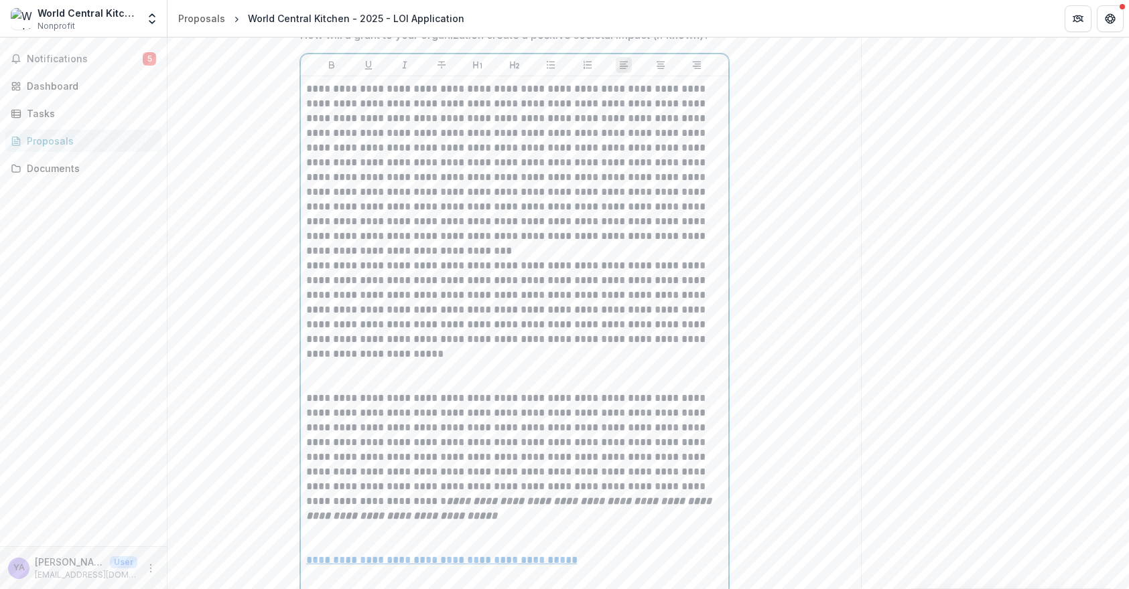
click at [327, 456] on div "**********" at bounding box center [514, 472] width 417 height 781
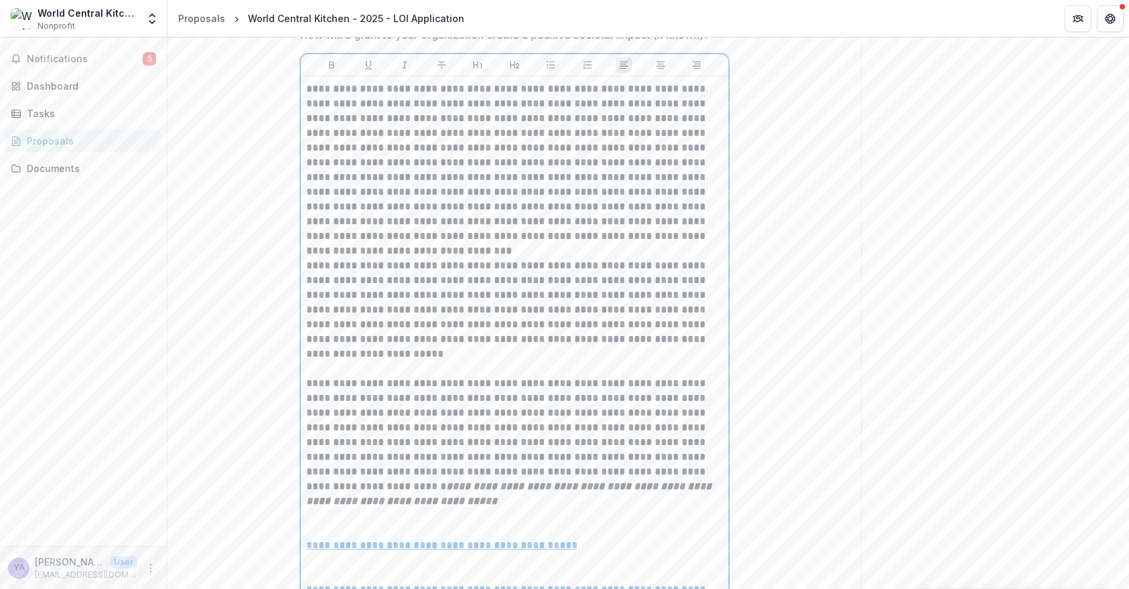
scroll to position [5819, 0]
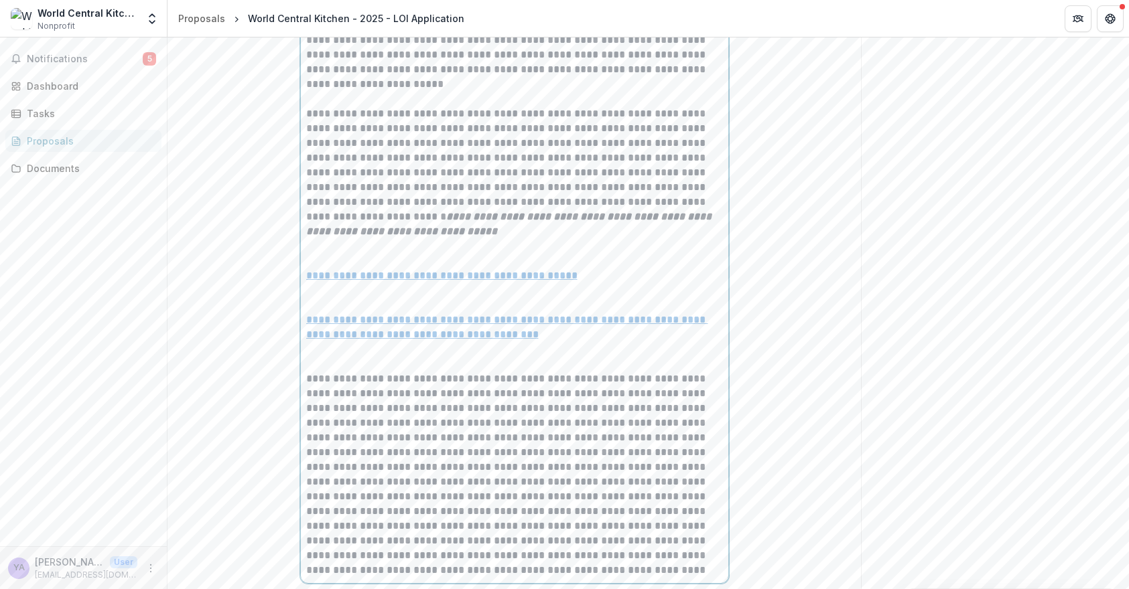
click at [327, 269] on p at bounding box center [514, 253] width 417 height 29
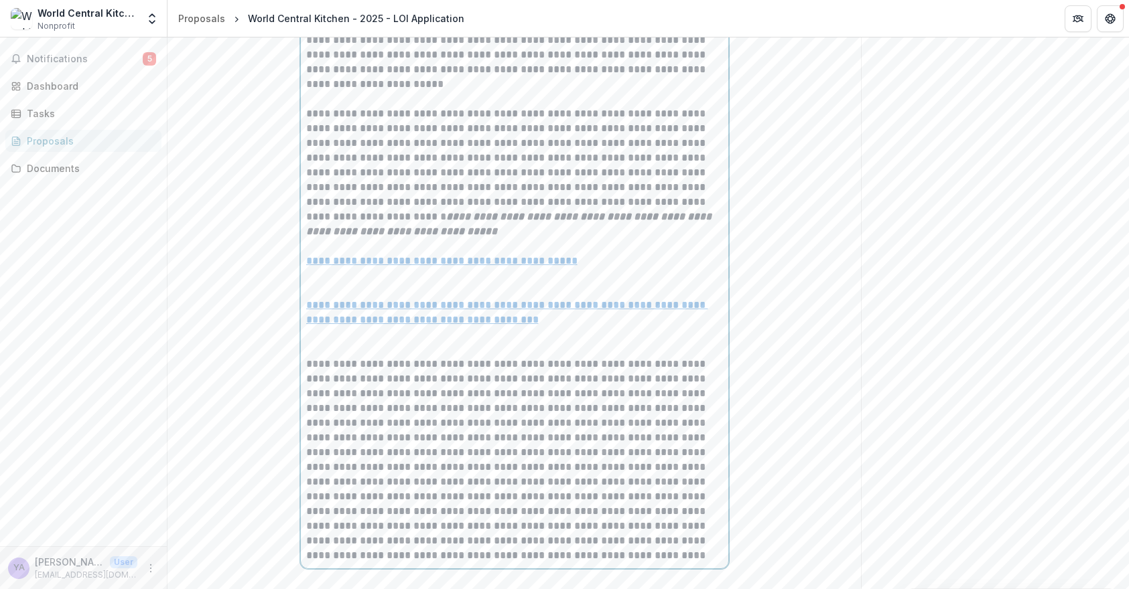
click at [323, 298] on p at bounding box center [514, 283] width 417 height 29
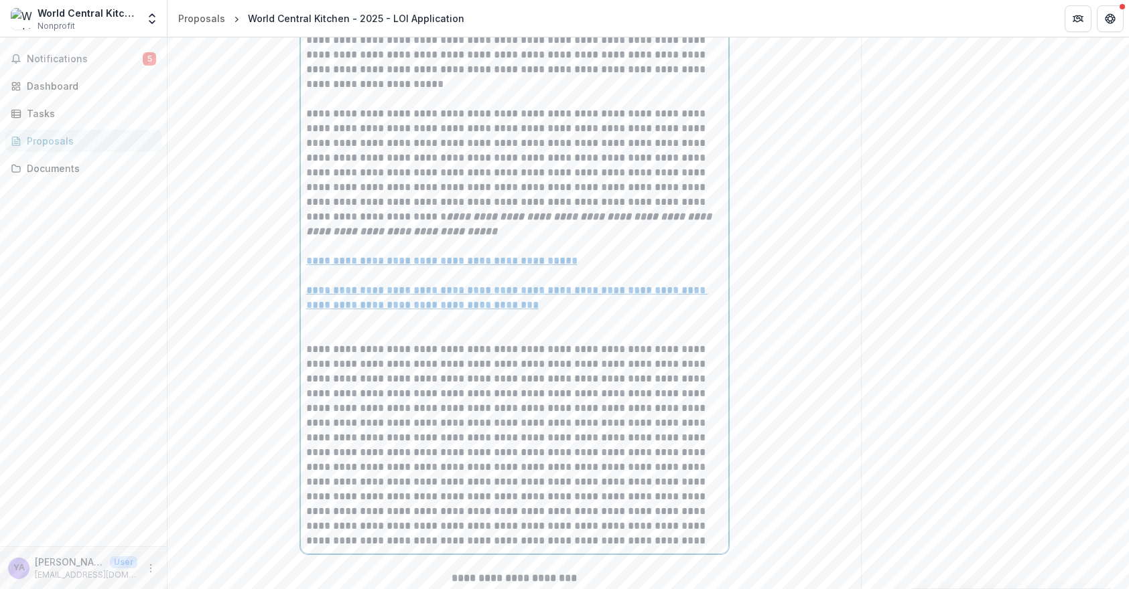
click at [323, 342] on p at bounding box center [514, 327] width 417 height 29
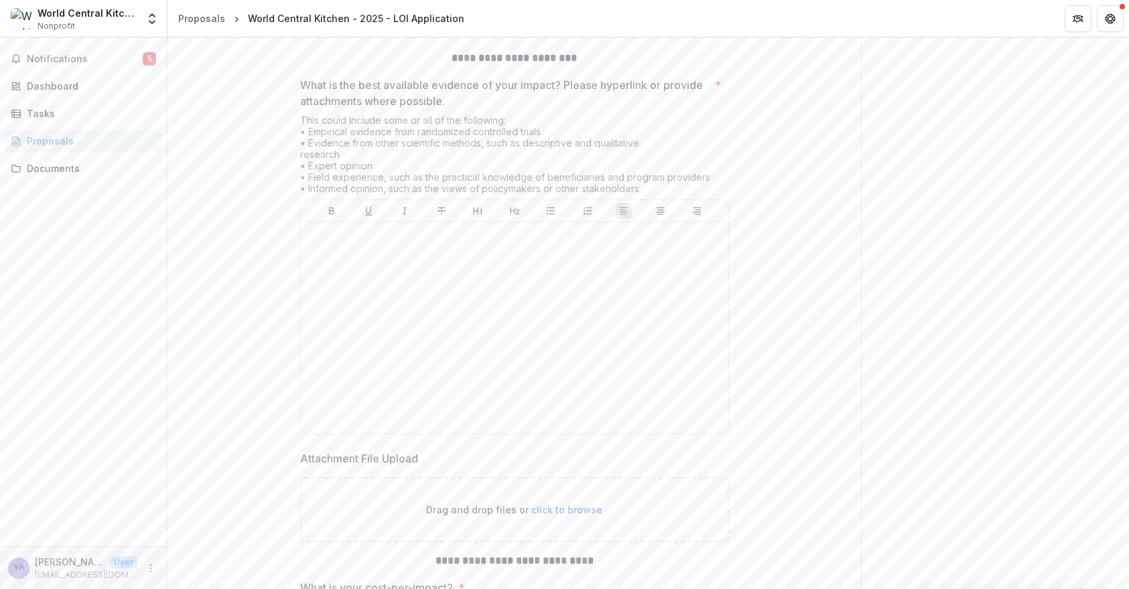
scroll to position [6402, 0]
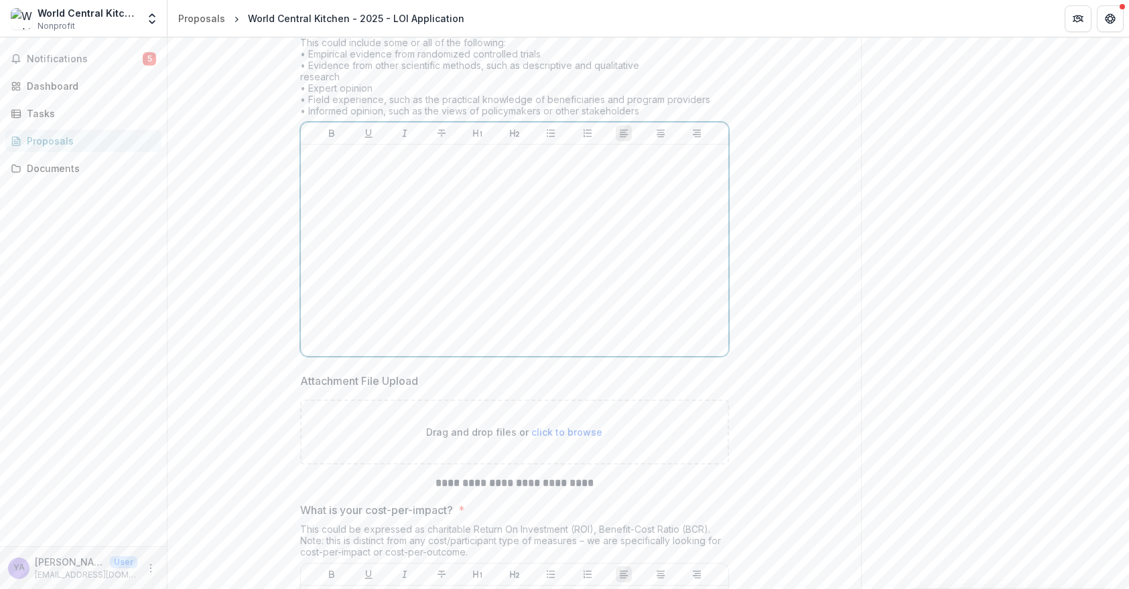
click at [447, 294] on div at bounding box center [514, 250] width 417 height 201
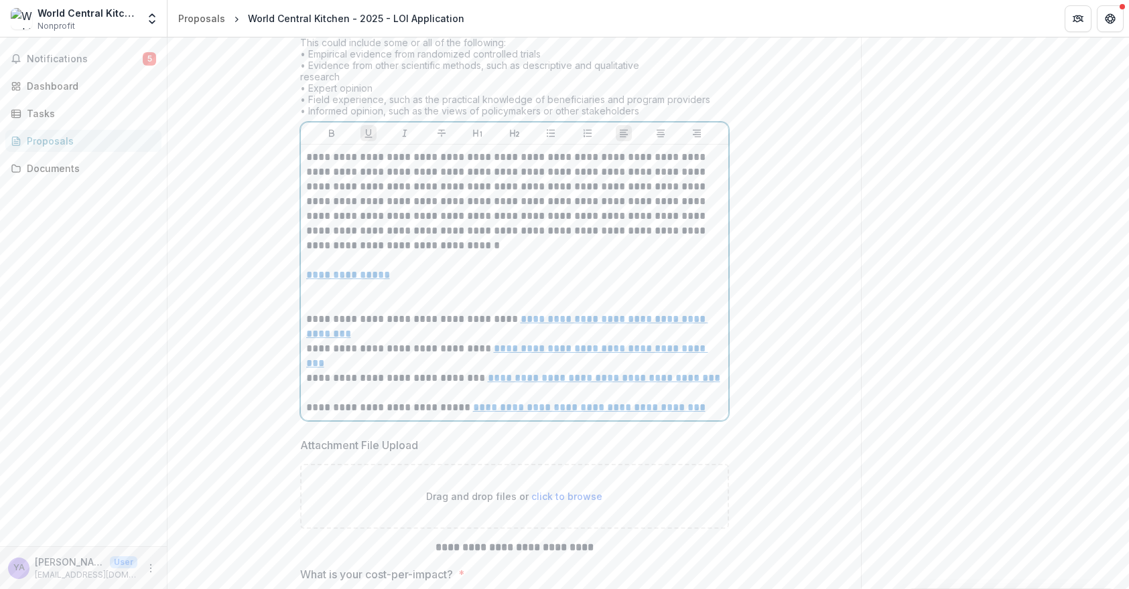
click at [362, 268] on p at bounding box center [514, 252] width 417 height 29
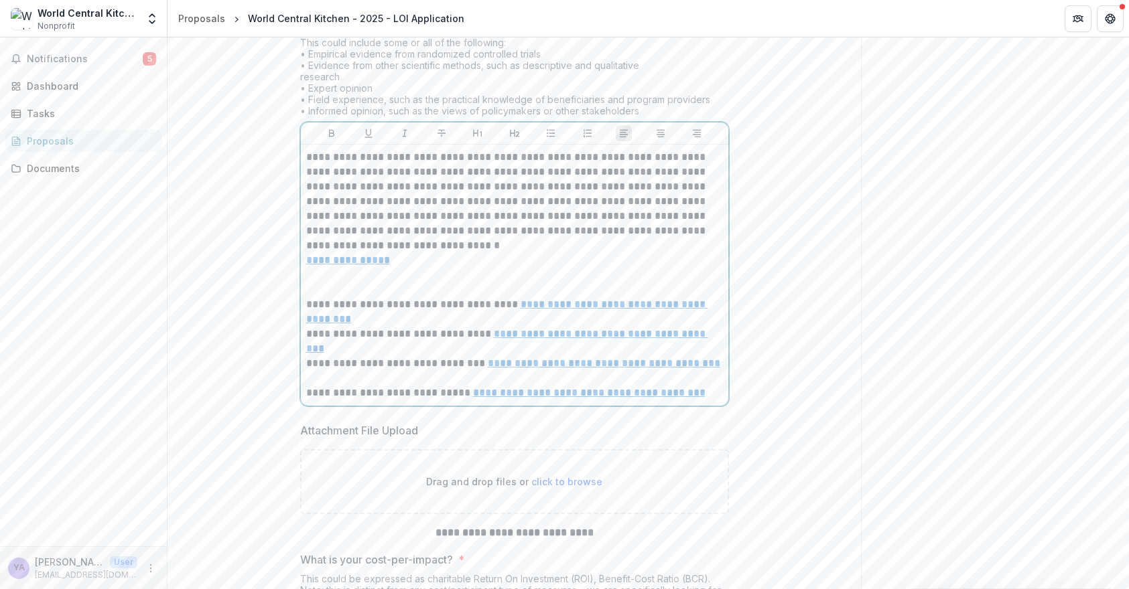
click at [315, 297] on p at bounding box center [514, 282] width 417 height 29
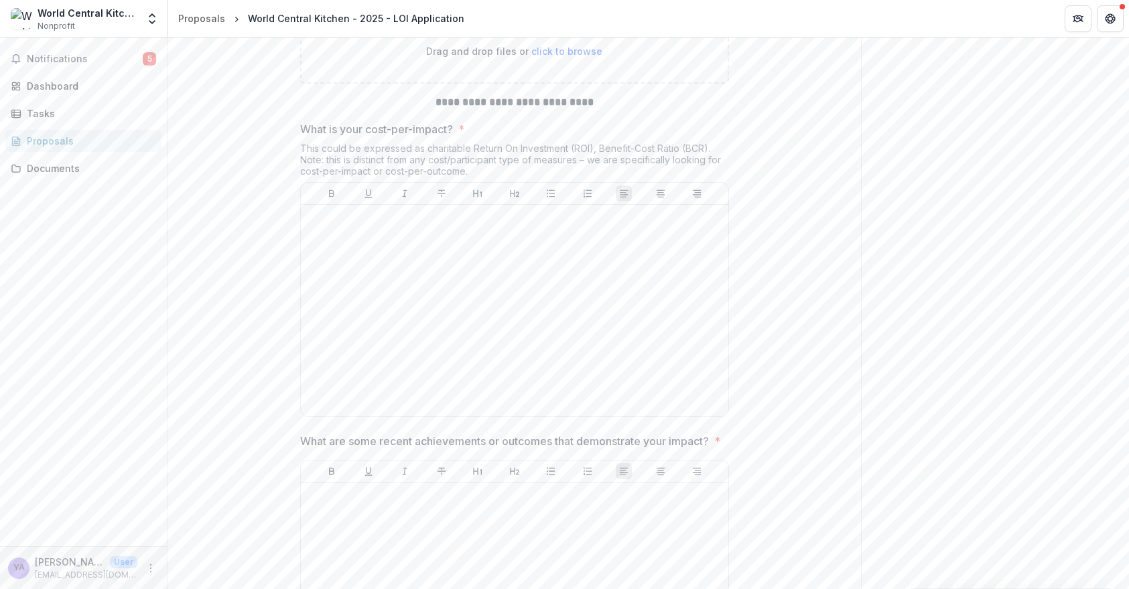
scroll to position [6819, 0]
click at [528, 333] on div at bounding box center [514, 310] width 417 height 201
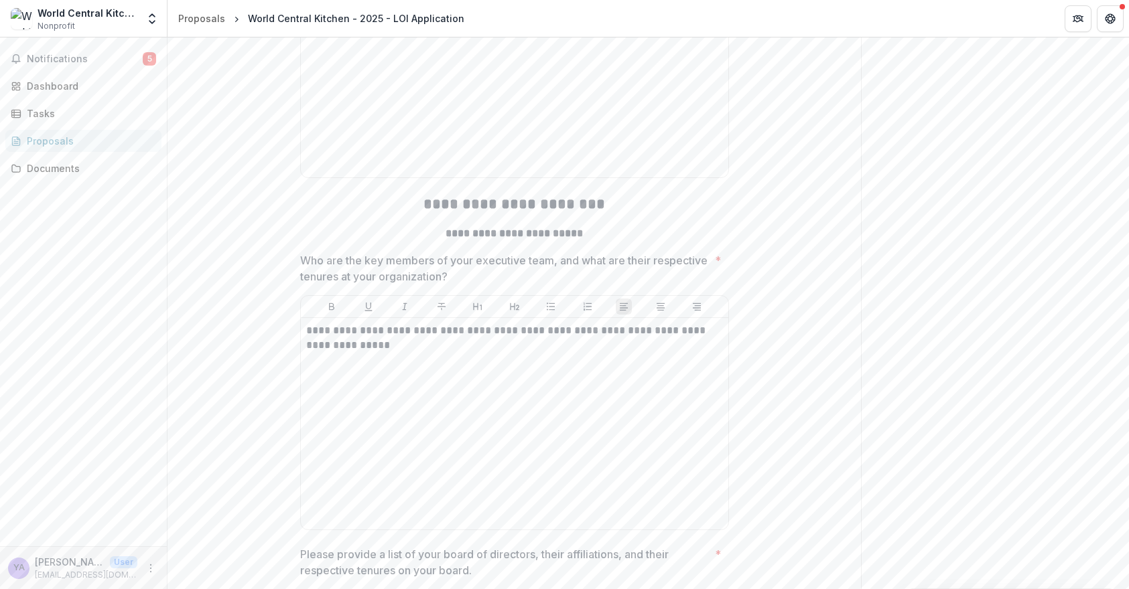
scroll to position [7221, 0]
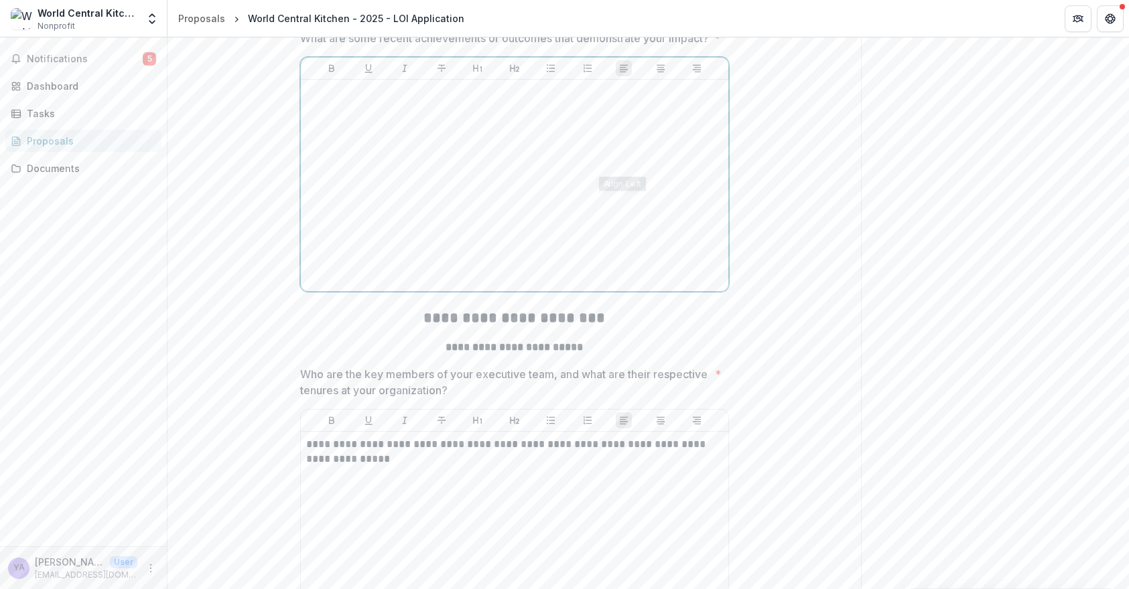
click at [528, 252] on div at bounding box center [514, 185] width 417 height 201
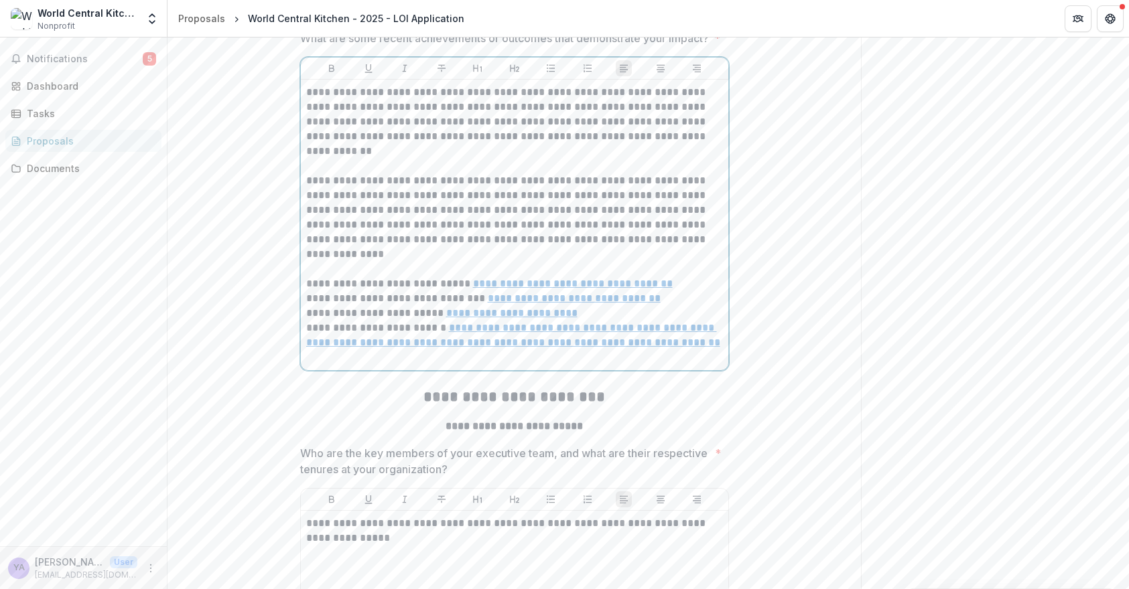
click at [515, 173] on p at bounding box center [514, 158] width 417 height 29
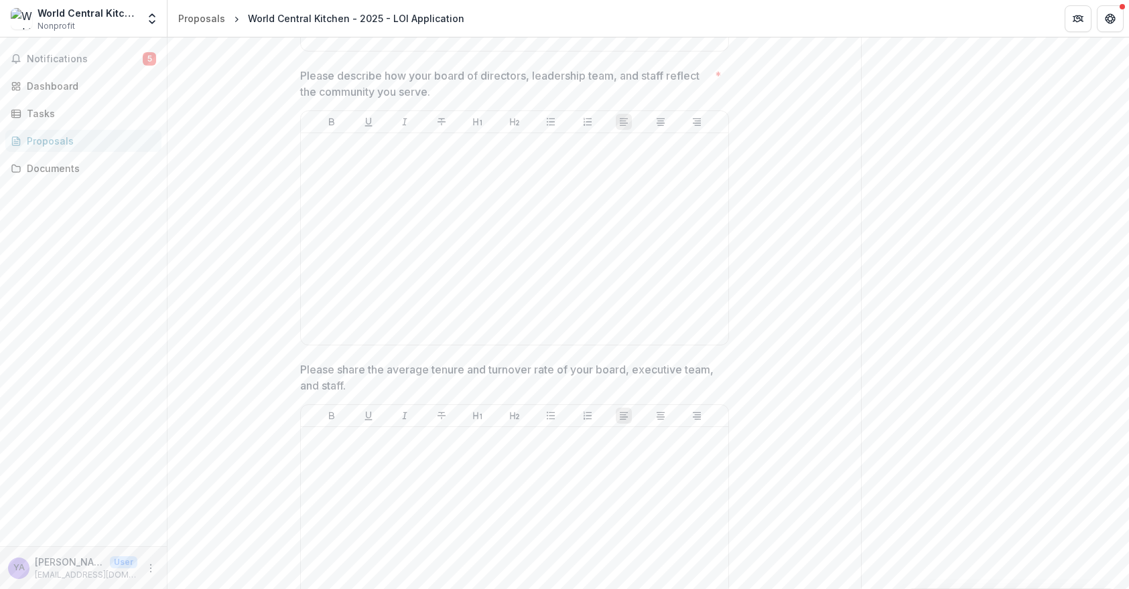
scroll to position [8186, 0]
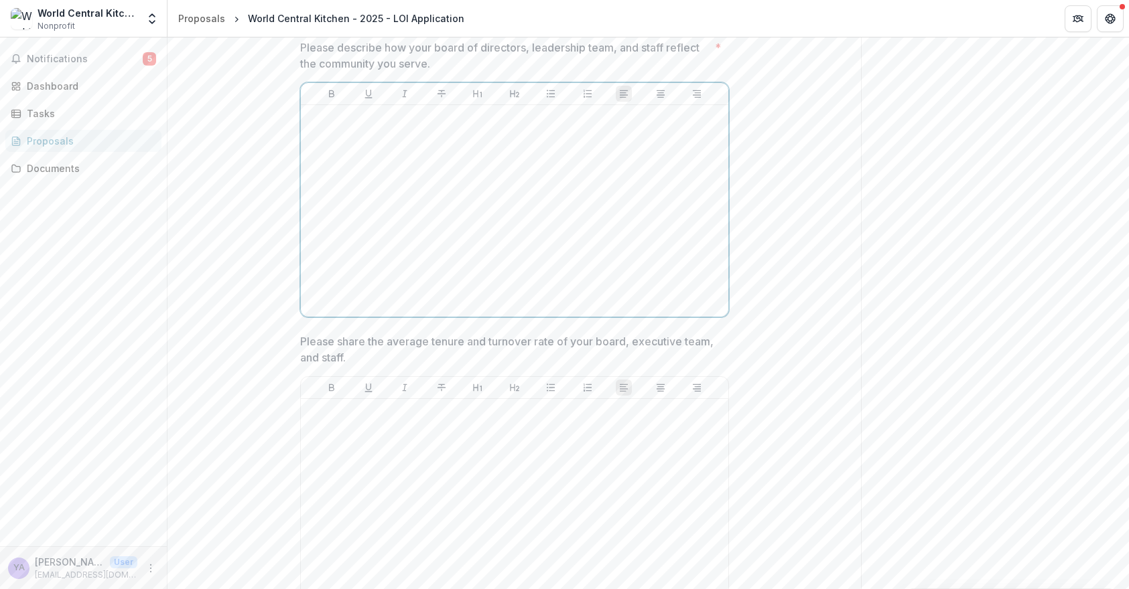
click at [423, 261] on div at bounding box center [514, 211] width 417 height 201
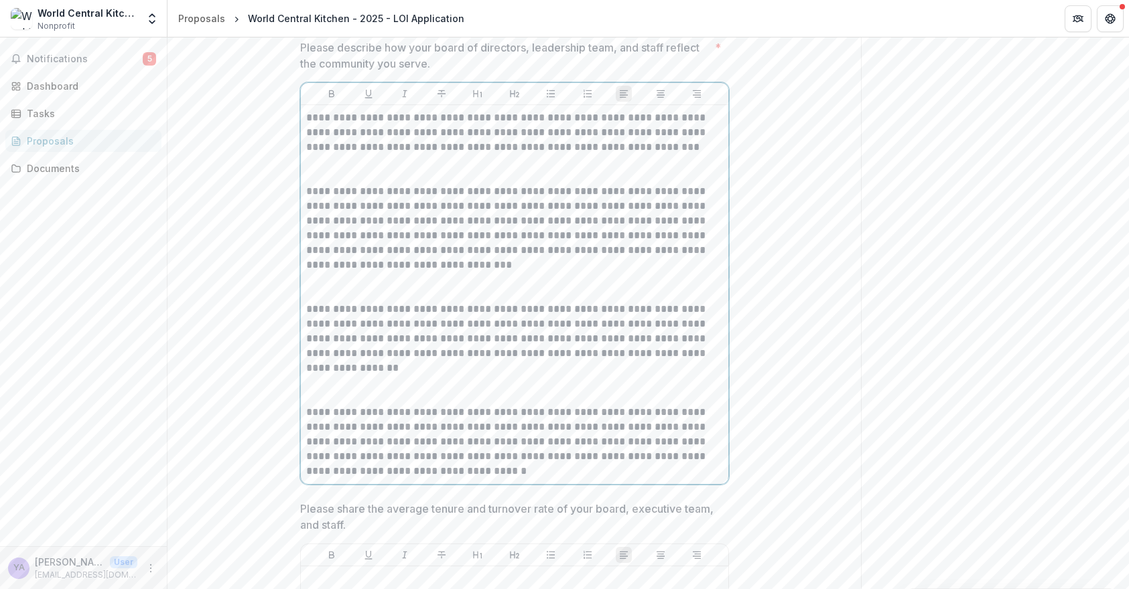
click at [423, 184] on p at bounding box center [514, 169] width 417 height 29
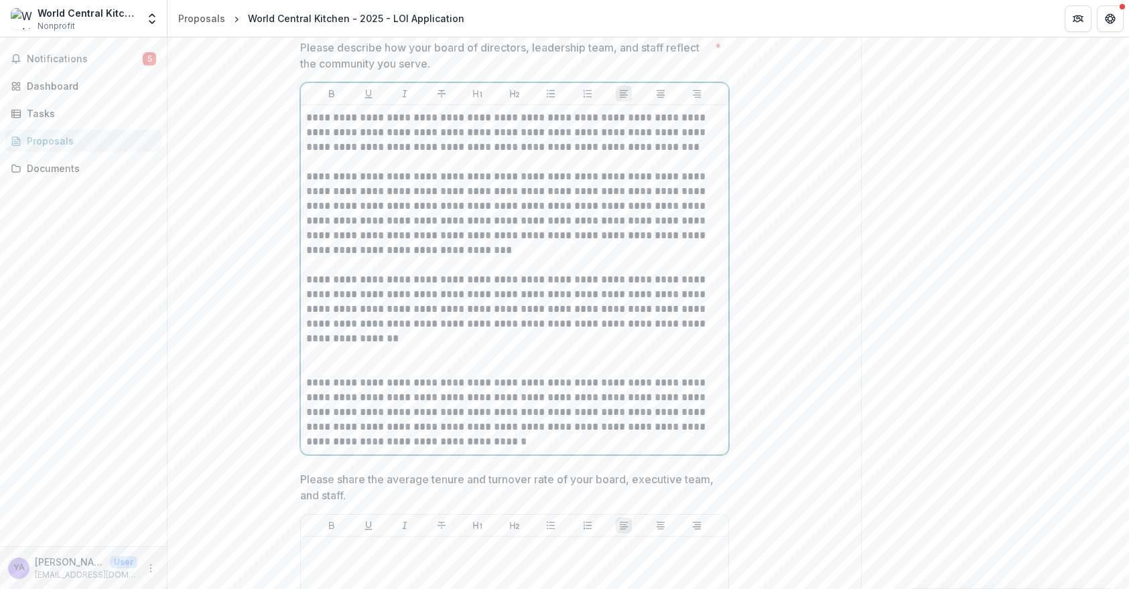
click at [318, 376] on p at bounding box center [514, 360] width 417 height 29
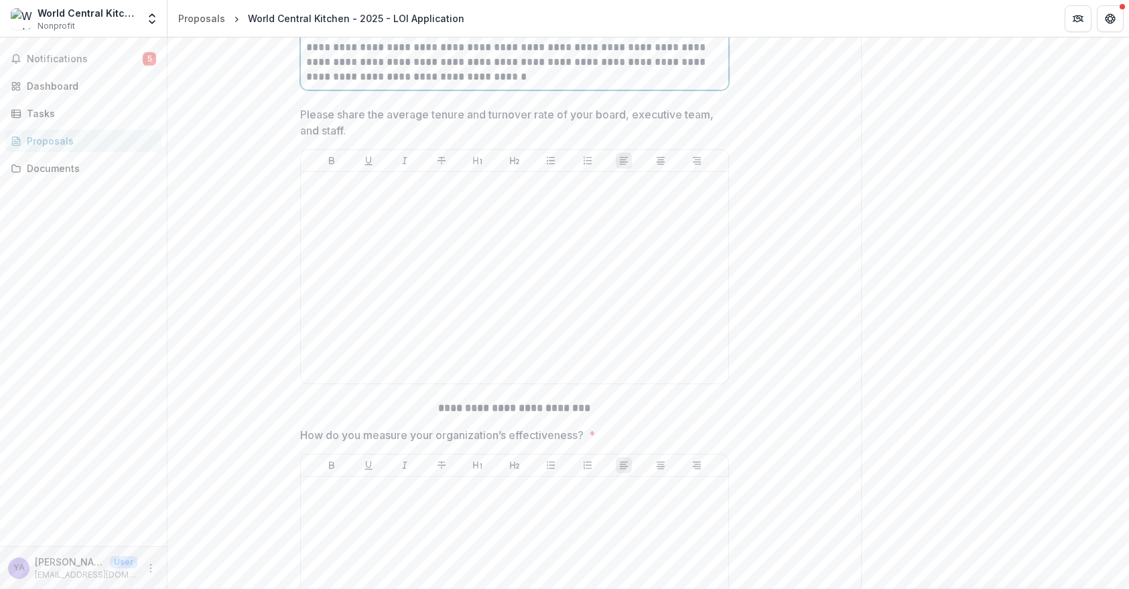
scroll to position [8537, 0]
click at [443, 303] on div at bounding box center [514, 277] width 417 height 201
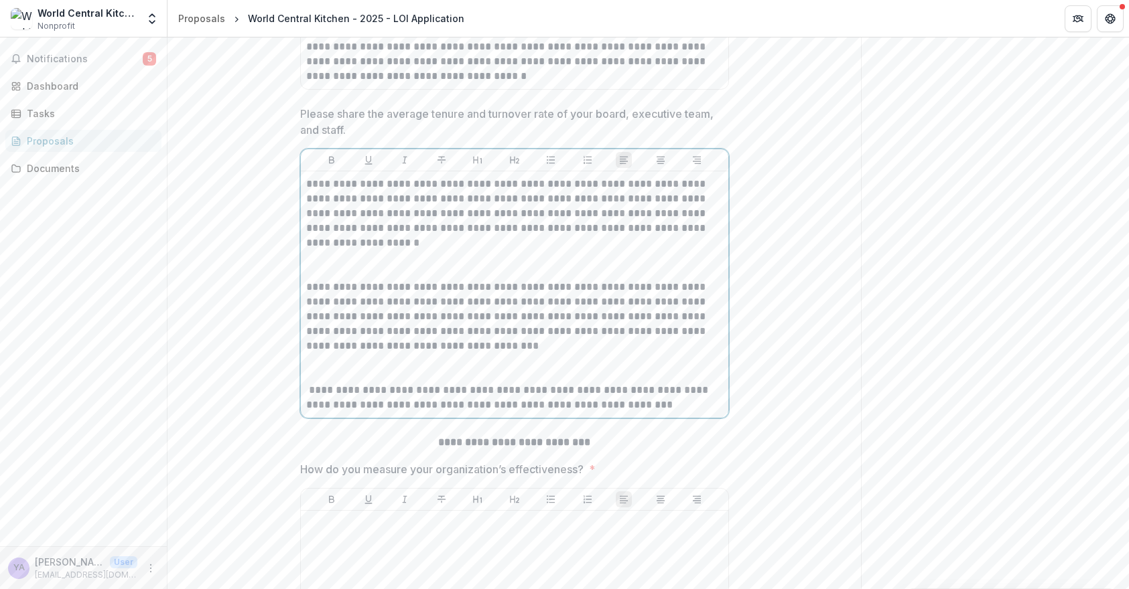
click at [365, 280] on p at bounding box center [514, 265] width 417 height 29
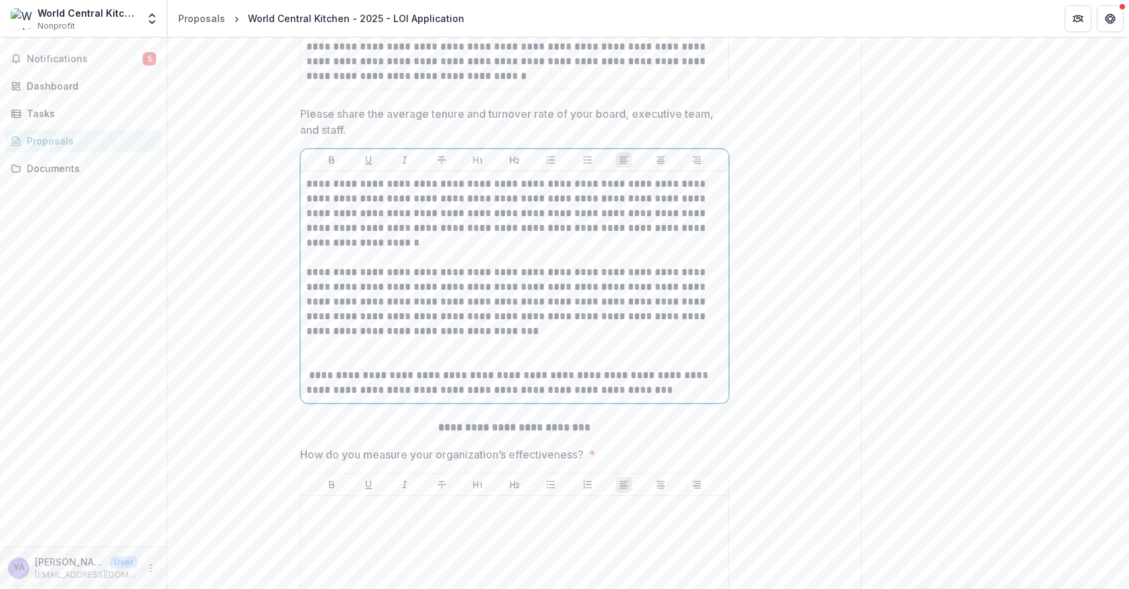
click at [320, 368] on p at bounding box center [514, 353] width 417 height 29
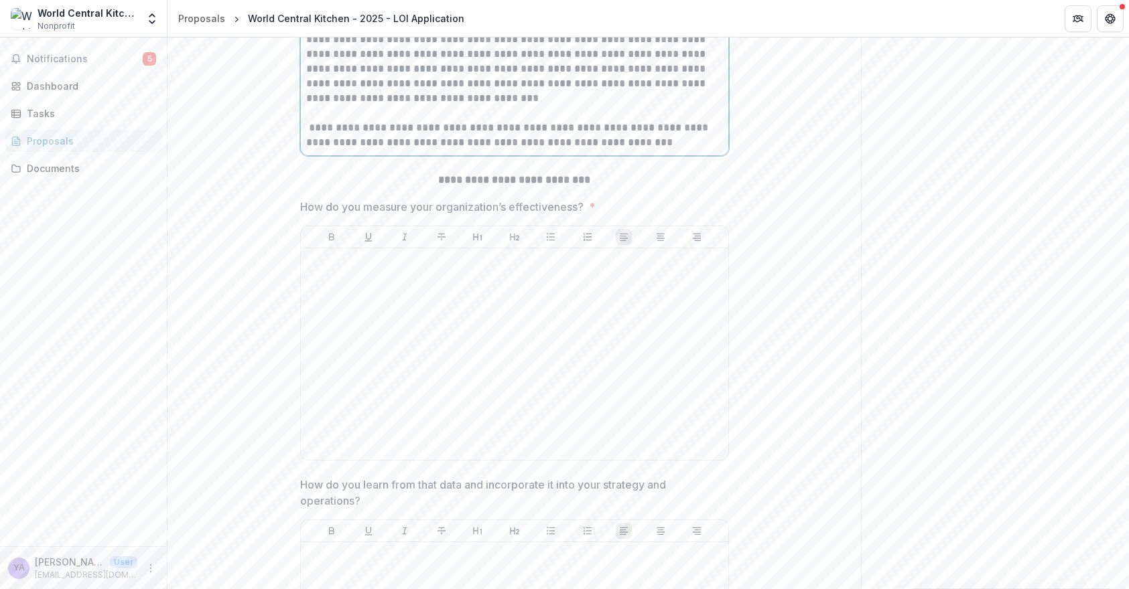
scroll to position [8771, 0]
click at [307, 149] on p "**********" at bounding box center [514, 134] width 417 height 29
click at [395, 397] on div at bounding box center [514, 353] width 417 height 201
click at [384, 416] on div at bounding box center [514, 353] width 417 height 201
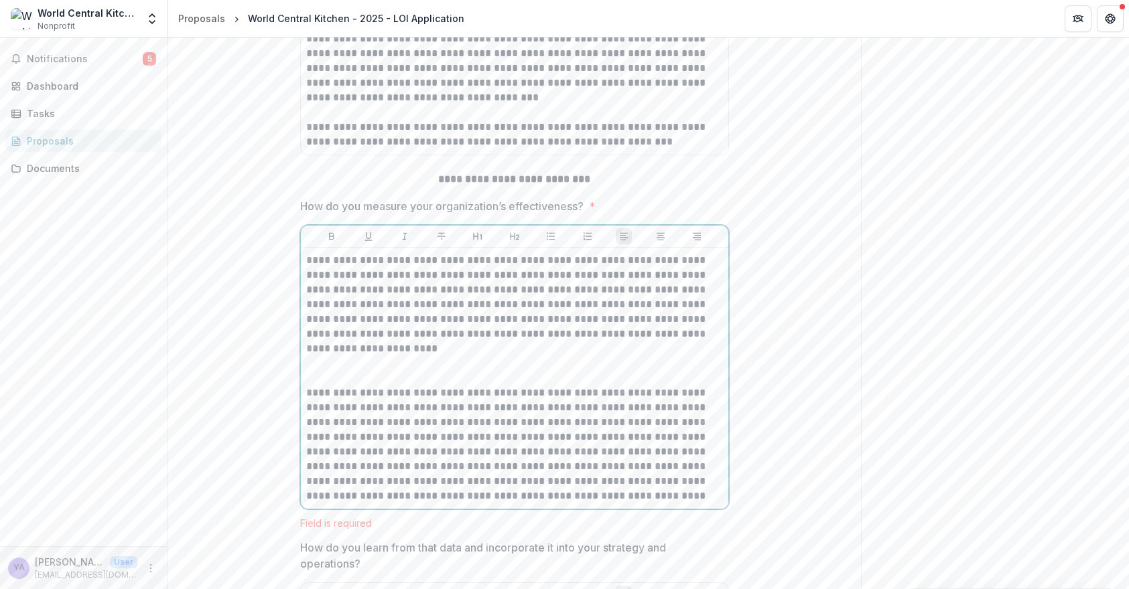
scroll to position [8783, 0]
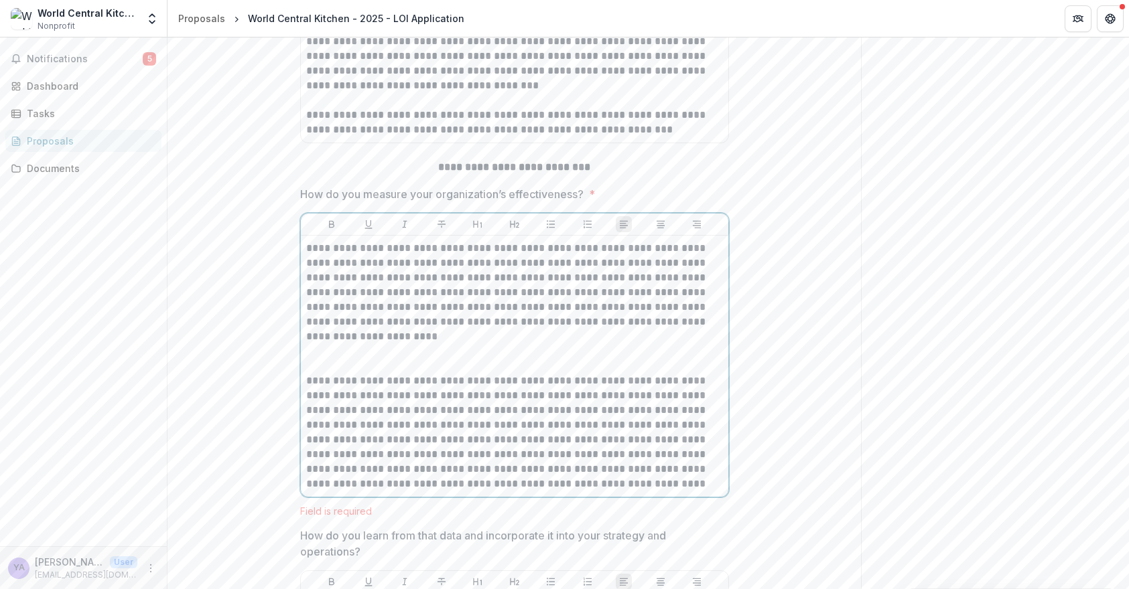
click at [348, 374] on p at bounding box center [514, 358] width 417 height 29
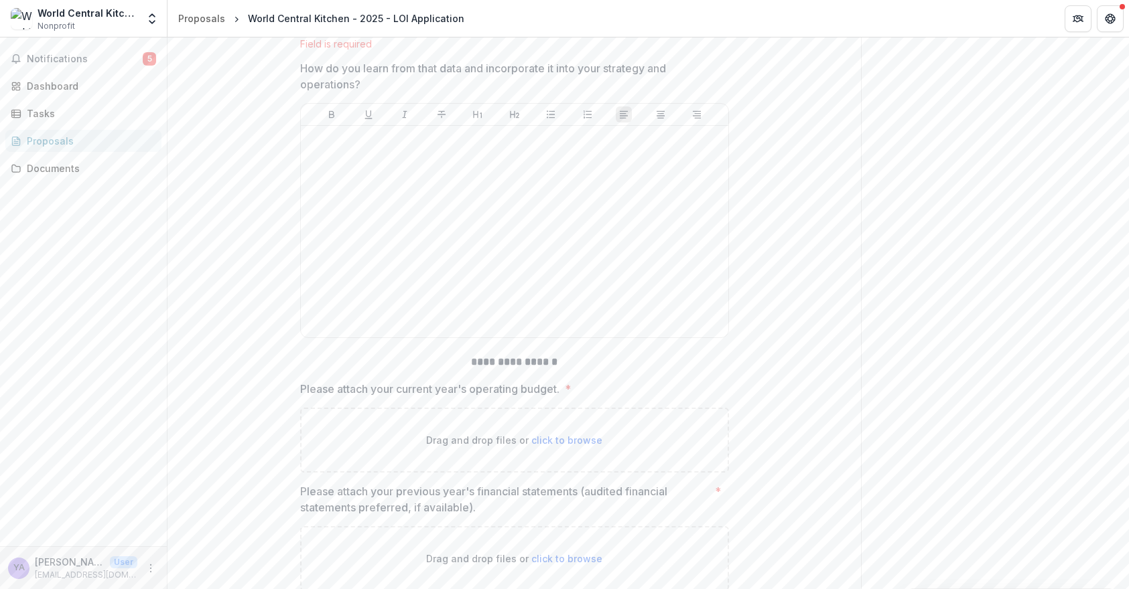
scroll to position [9265, 0]
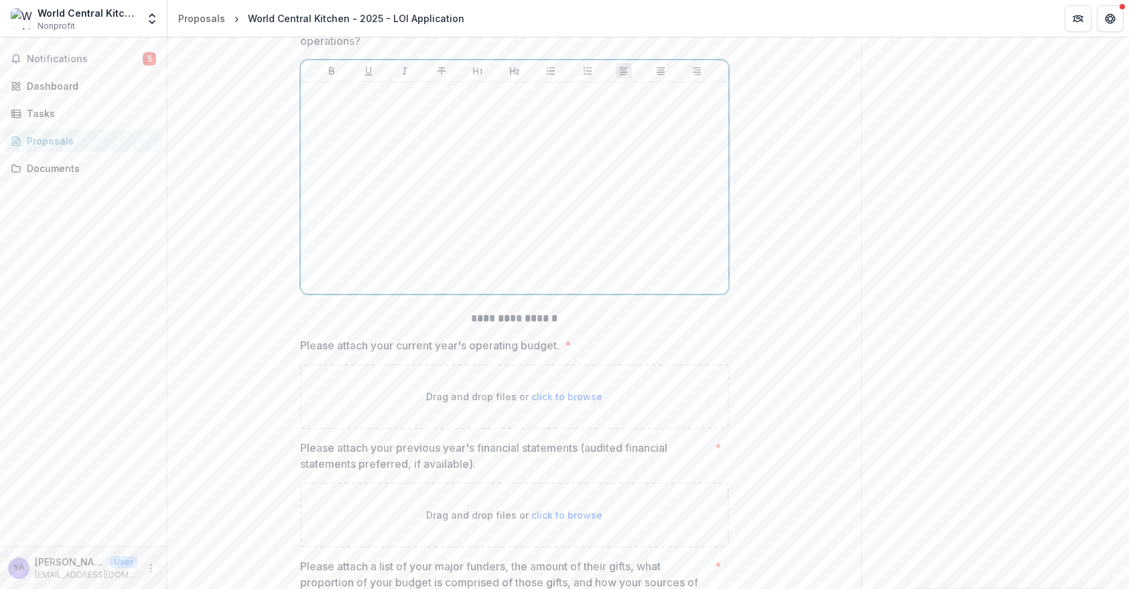
click at [386, 289] on div at bounding box center [514, 188] width 417 height 201
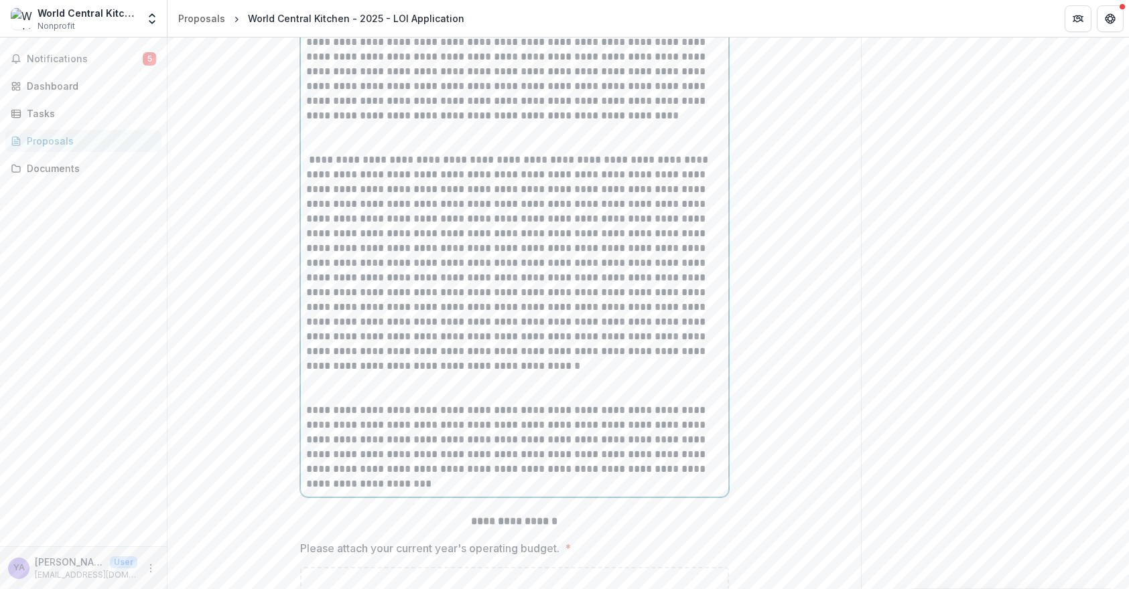
click at [356, 153] on p at bounding box center [514, 137] width 417 height 29
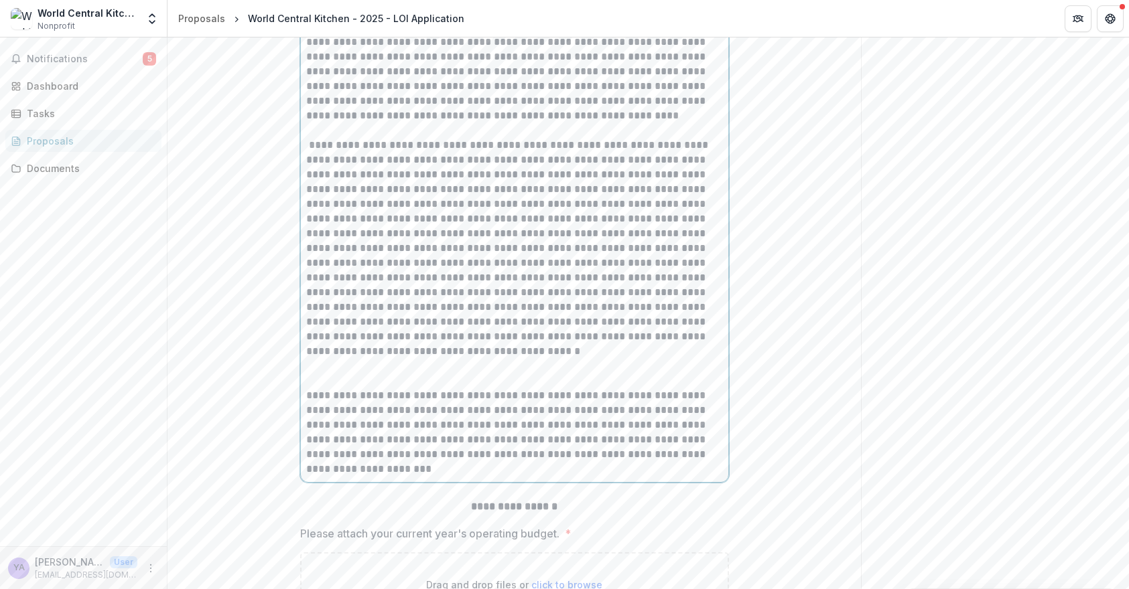
click at [360, 388] on p at bounding box center [514, 373] width 417 height 29
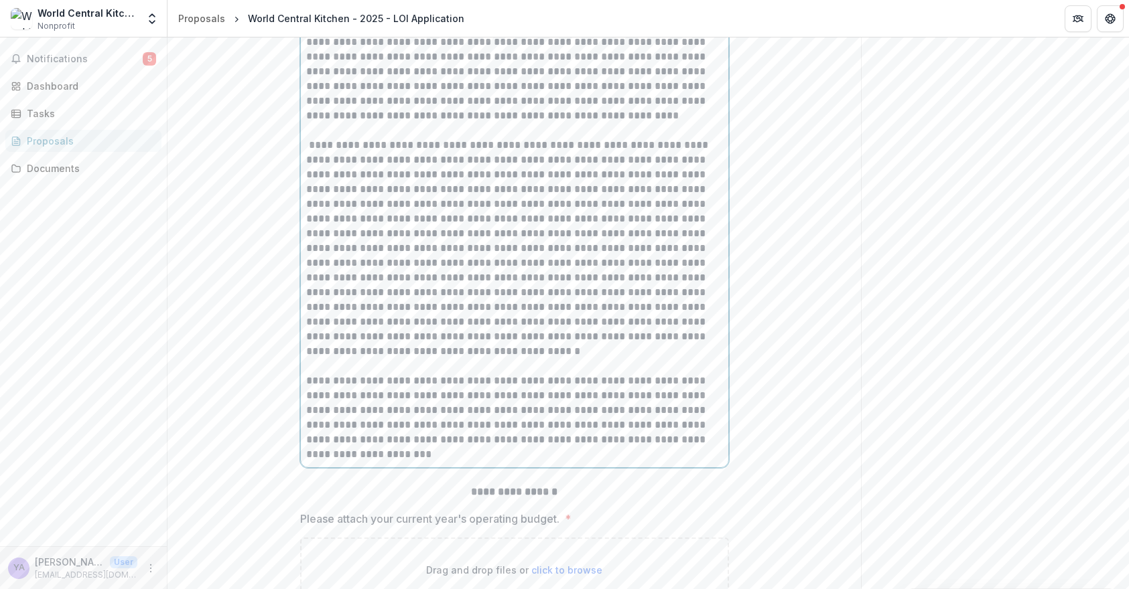
click at [307, 242] on p at bounding box center [514, 248] width 417 height 221
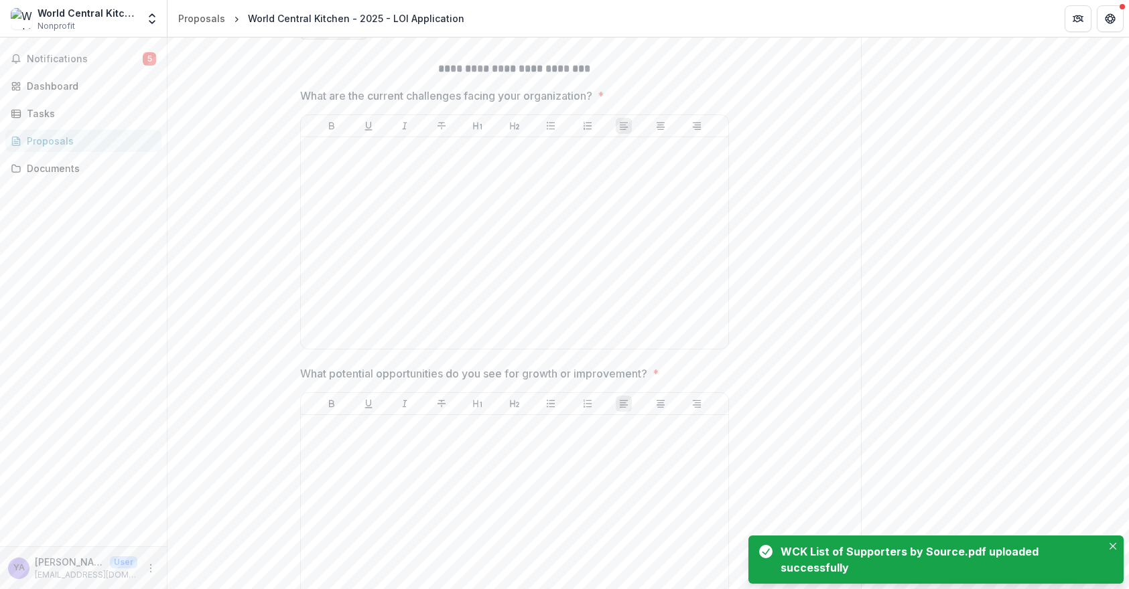
scroll to position [10471, 0]
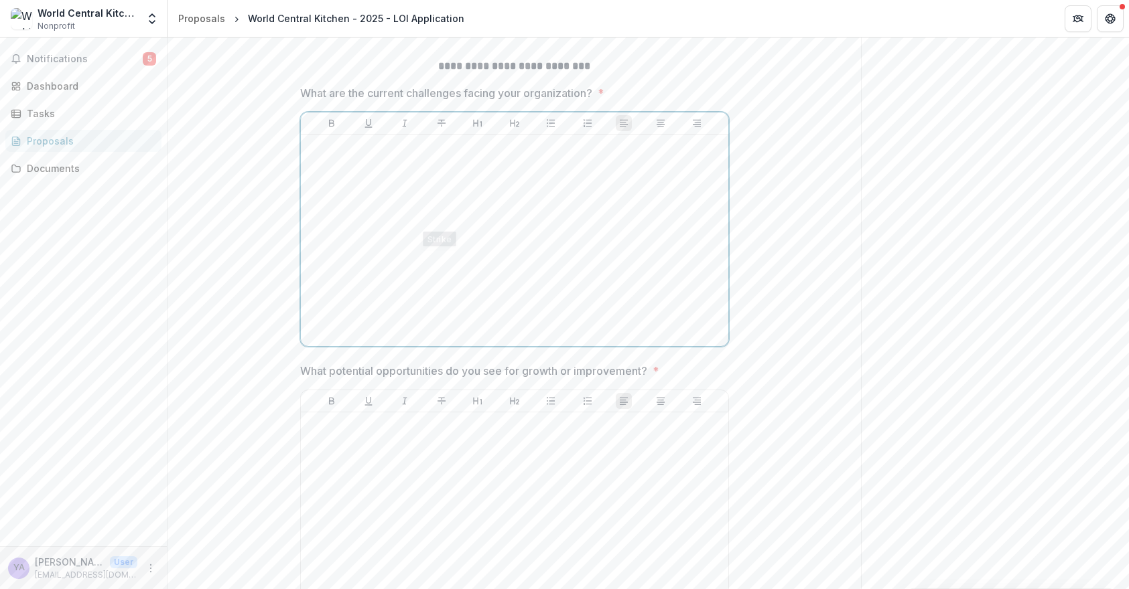
click at [401, 294] on div at bounding box center [514, 240] width 417 height 201
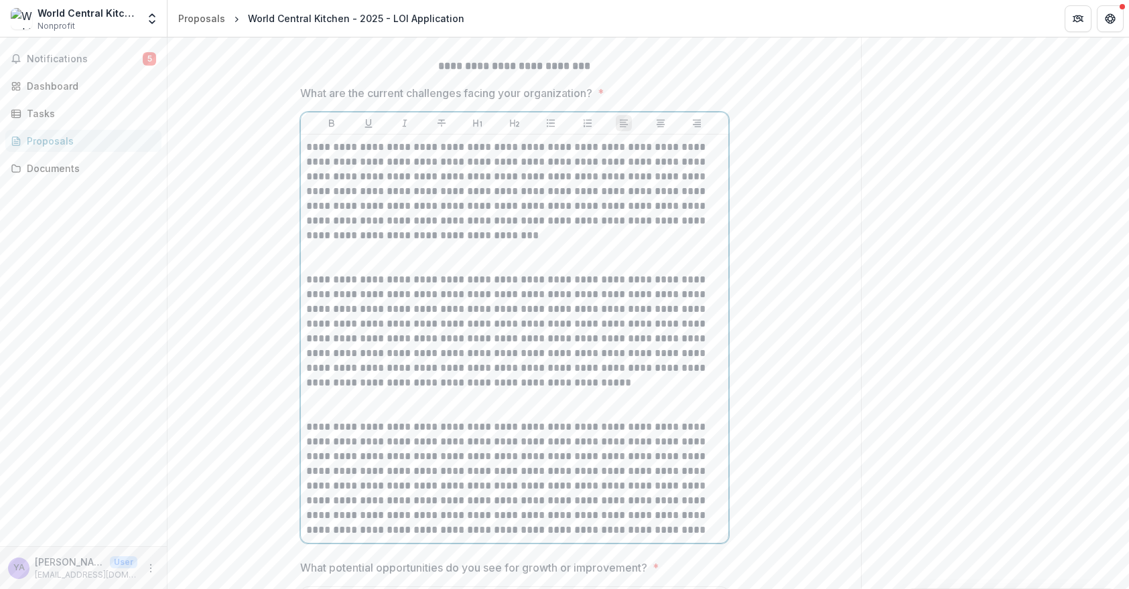
scroll to position [10517, 0]
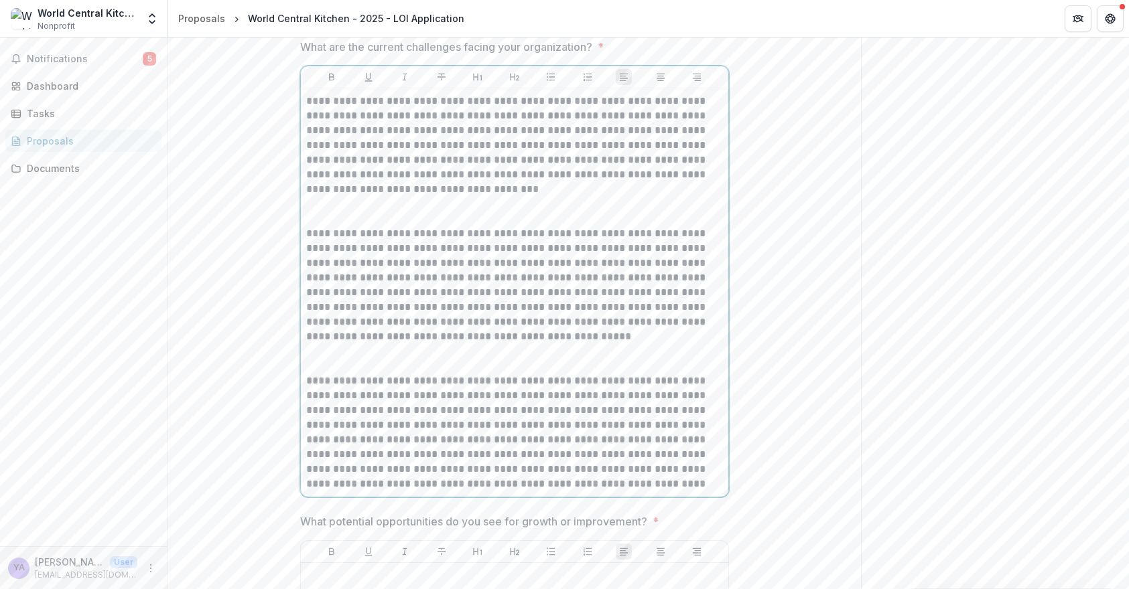
click at [401, 226] on p at bounding box center [514, 211] width 417 height 29
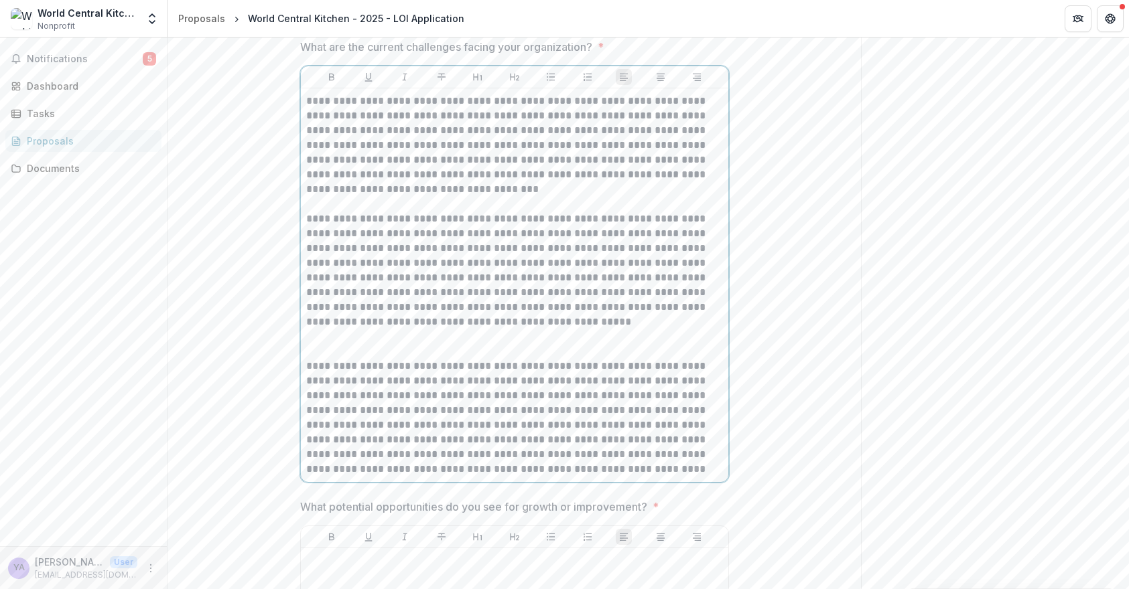
click at [342, 441] on div "**********" at bounding box center [514, 285] width 417 height 383
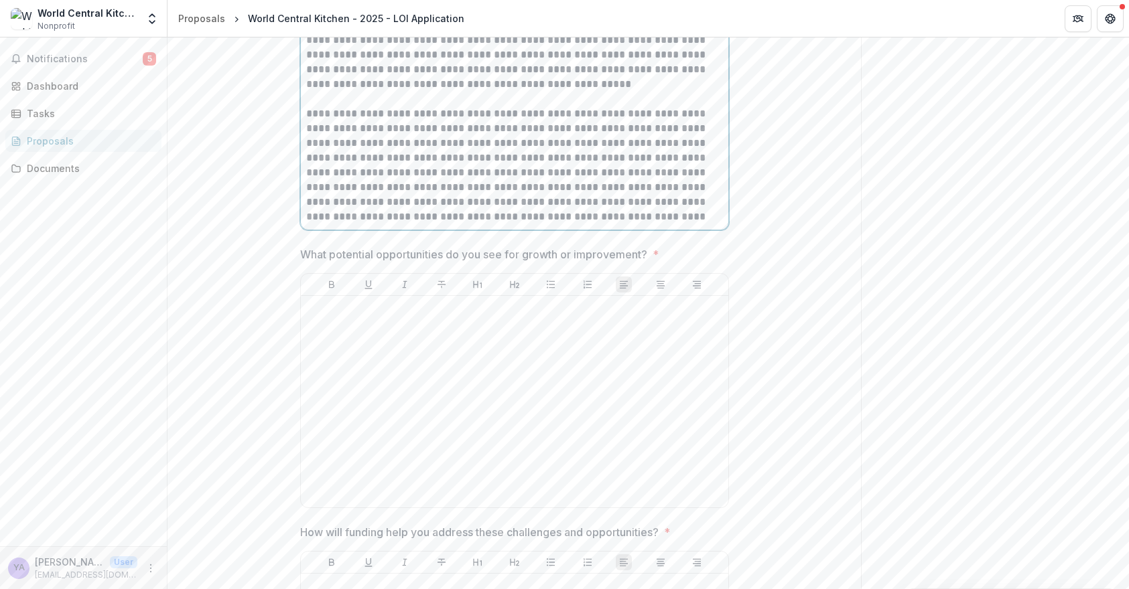
scroll to position [10755, 0]
click at [387, 438] on div at bounding box center [514, 401] width 417 height 201
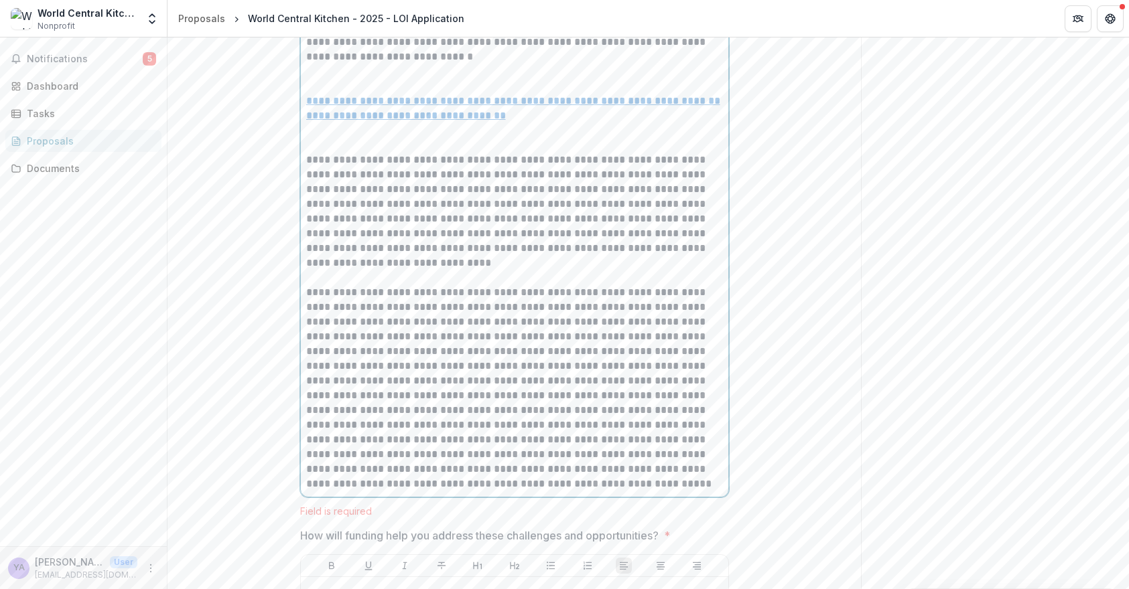
click at [306, 121] on u "**********" at bounding box center [406, 116] width 200 height 10
click at [720, 109] on p "**********" at bounding box center [514, 101] width 417 height 15
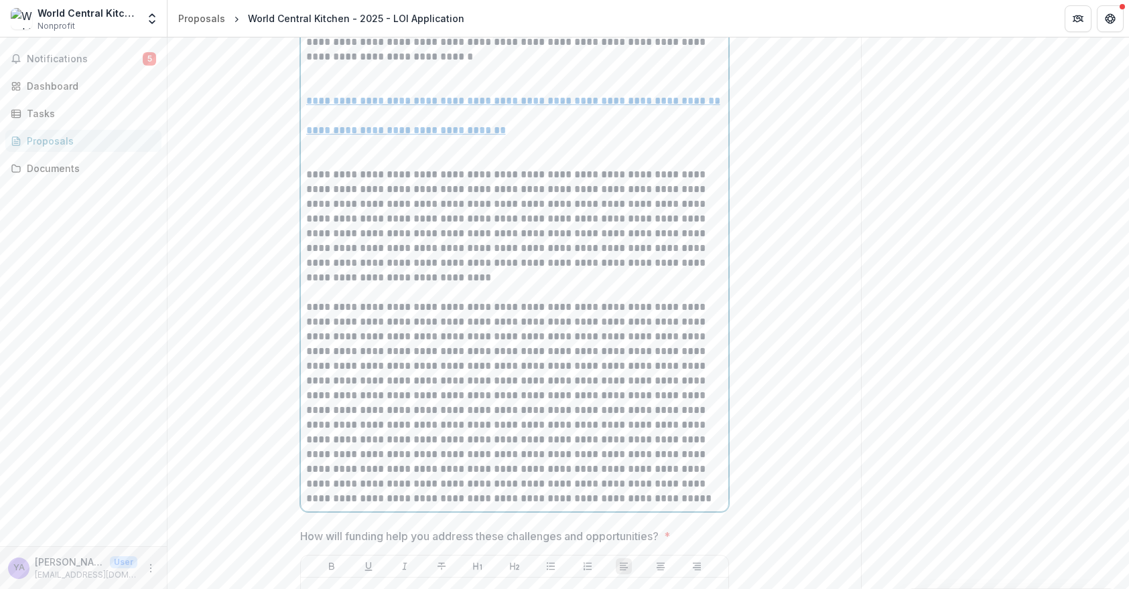
click at [449, 252] on div "**********" at bounding box center [514, 168] width 417 height 678
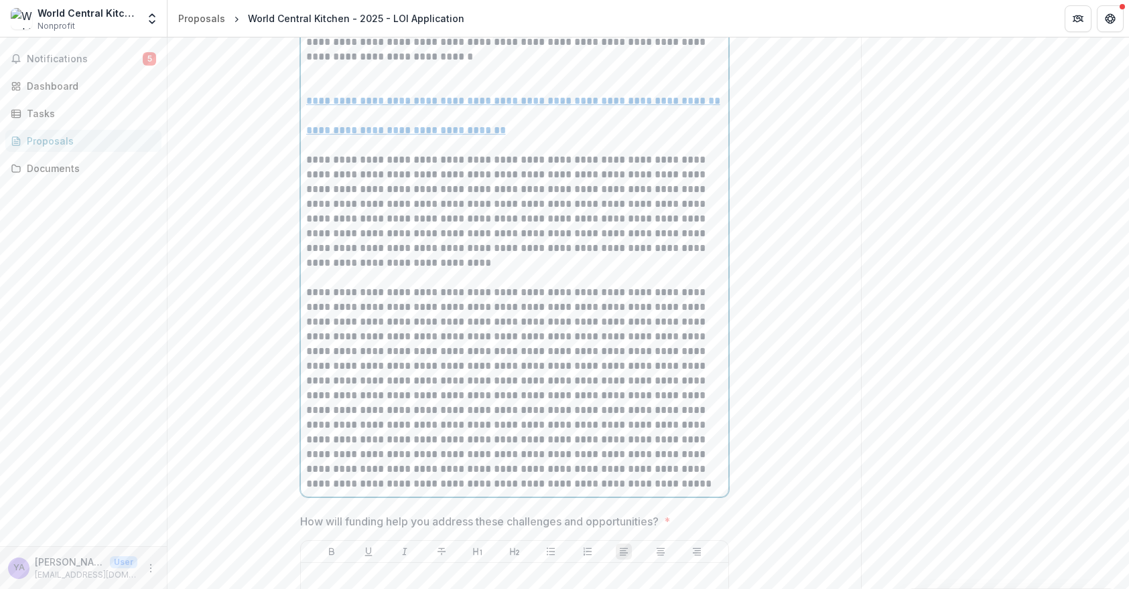
click at [384, 94] on p at bounding box center [514, 78] width 417 height 29
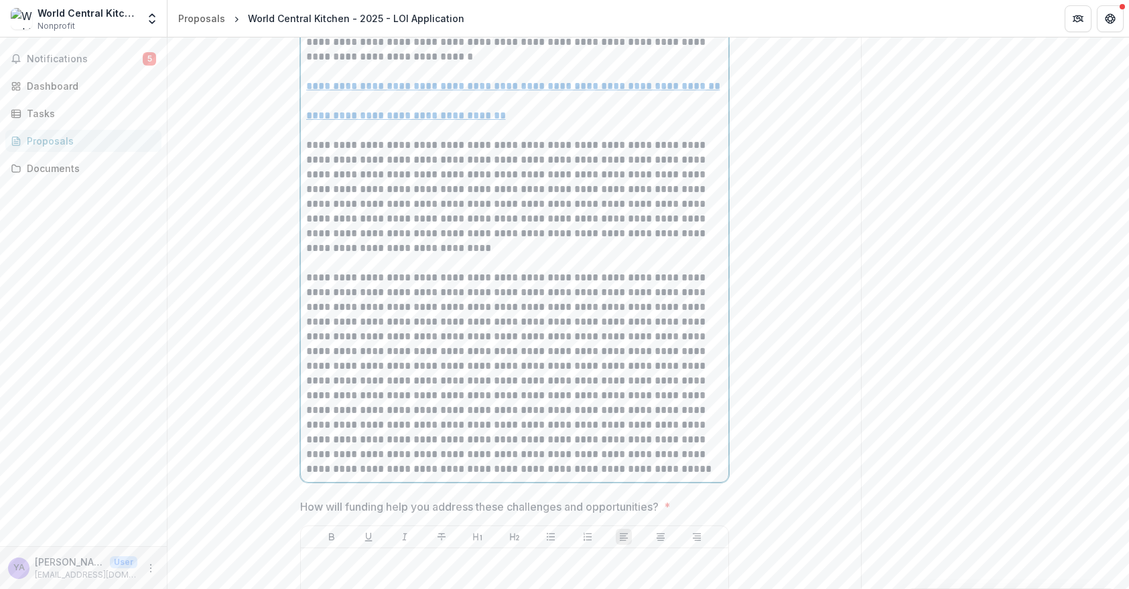
click at [345, 116] on div "**********" at bounding box center [514, 153] width 417 height 648
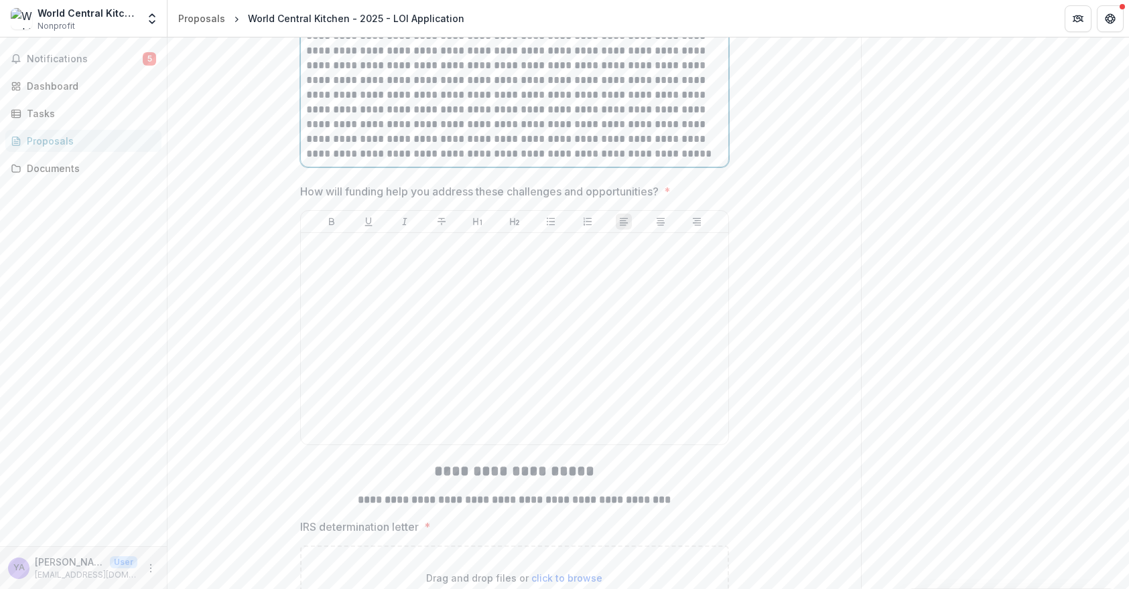
scroll to position [11595, 0]
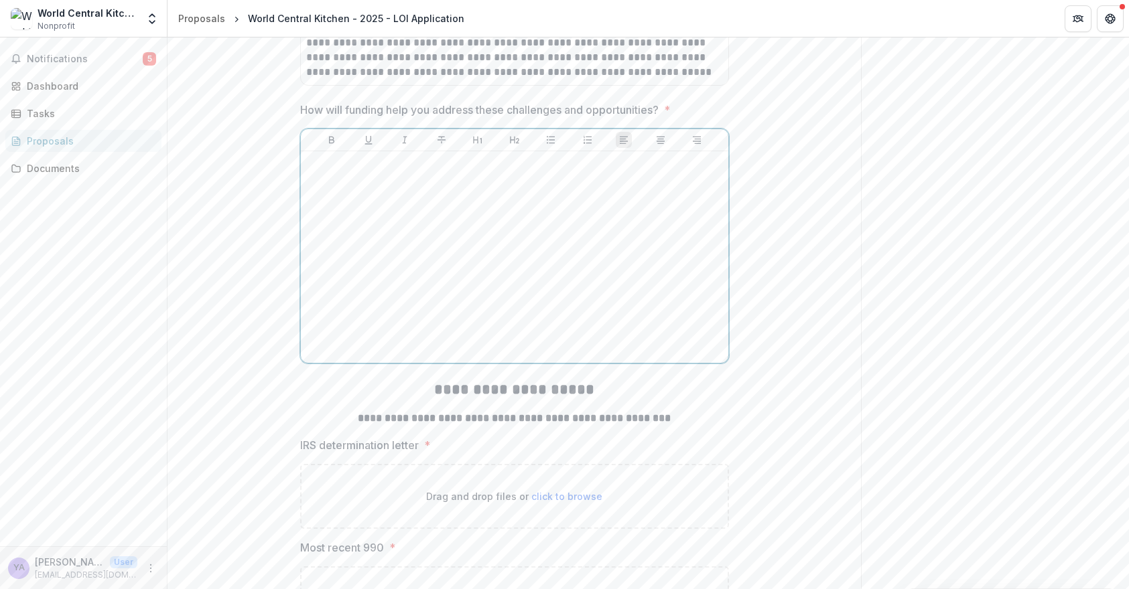
click at [581, 290] on div at bounding box center [514, 257] width 417 height 201
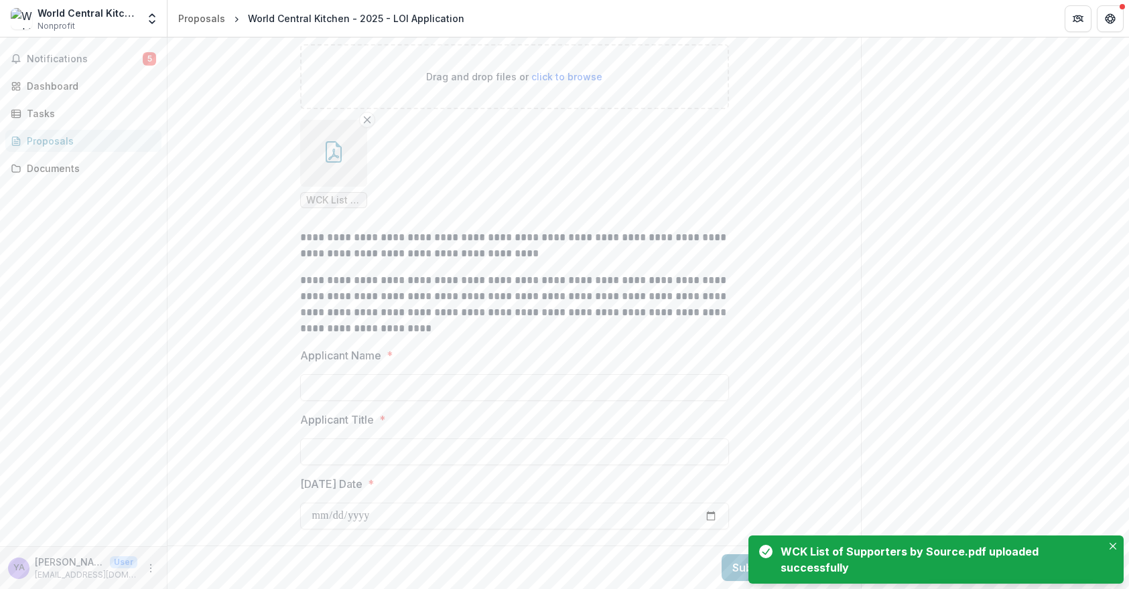
scroll to position [12977, 0]
click at [368, 386] on input "Applicant Name *" at bounding box center [514, 387] width 429 height 27
type input "**********"
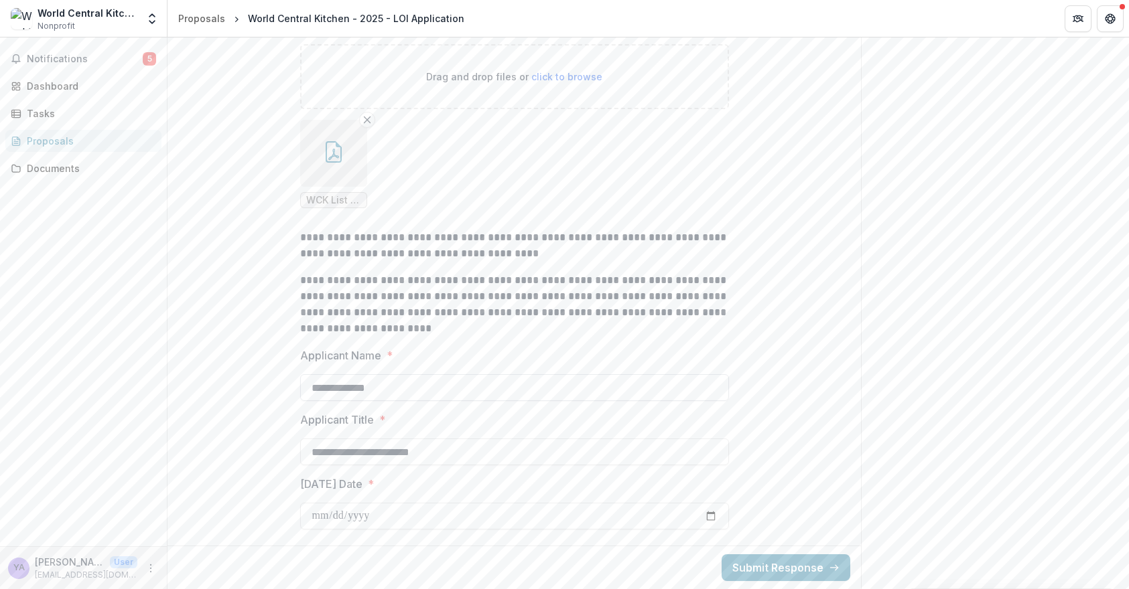
type input "**********"
click at [333, 515] on input "Today's Date *" at bounding box center [514, 516] width 429 height 27
type input "**********"
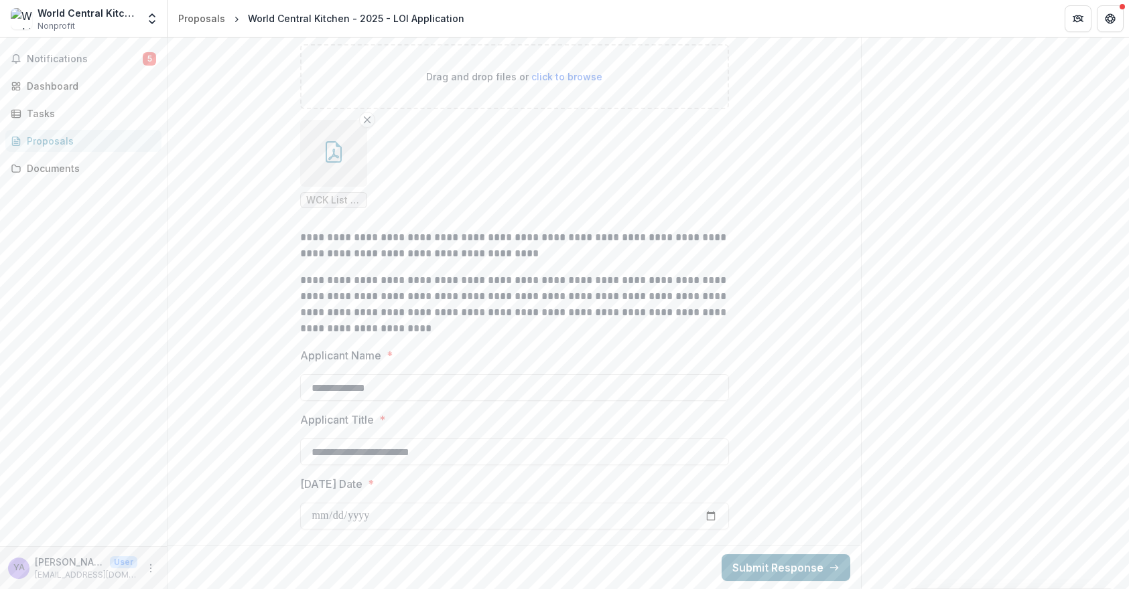
click at [787, 577] on button "Submit Response" at bounding box center [785, 568] width 129 height 27
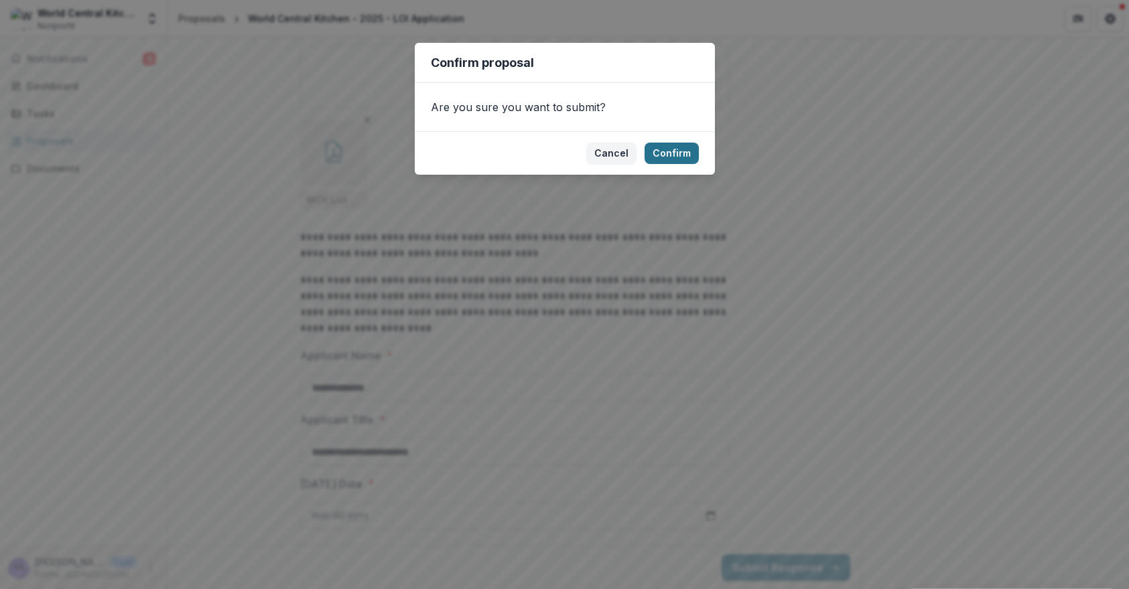
click at [679, 153] on button "Confirm" at bounding box center [671, 153] width 54 height 21
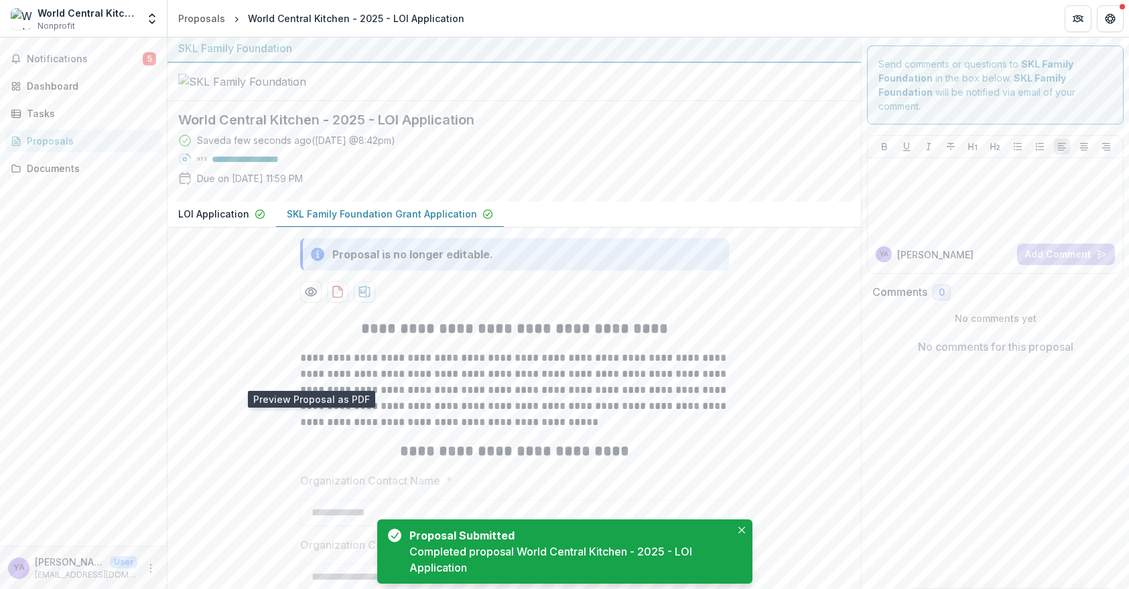
scroll to position [0, 0]
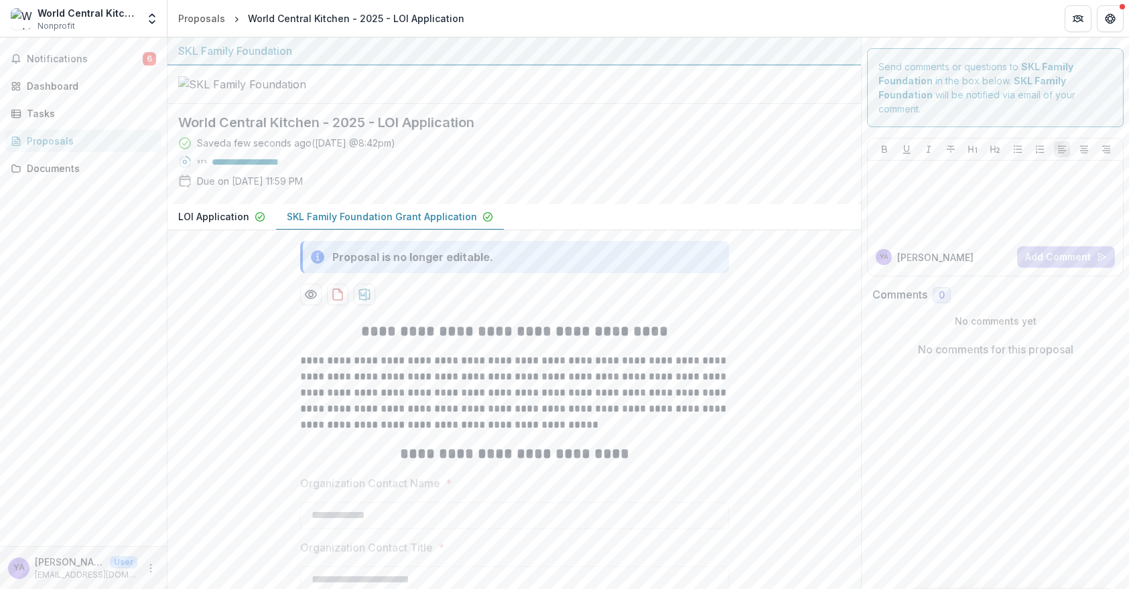
click at [394, 224] on p "SKL Family Foundation Grant Application" at bounding box center [382, 217] width 190 height 14
click at [58, 58] on span "Notifications" at bounding box center [85, 59] width 116 height 11
click at [70, 89] on div "Dashboard" at bounding box center [89, 86] width 124 height 14
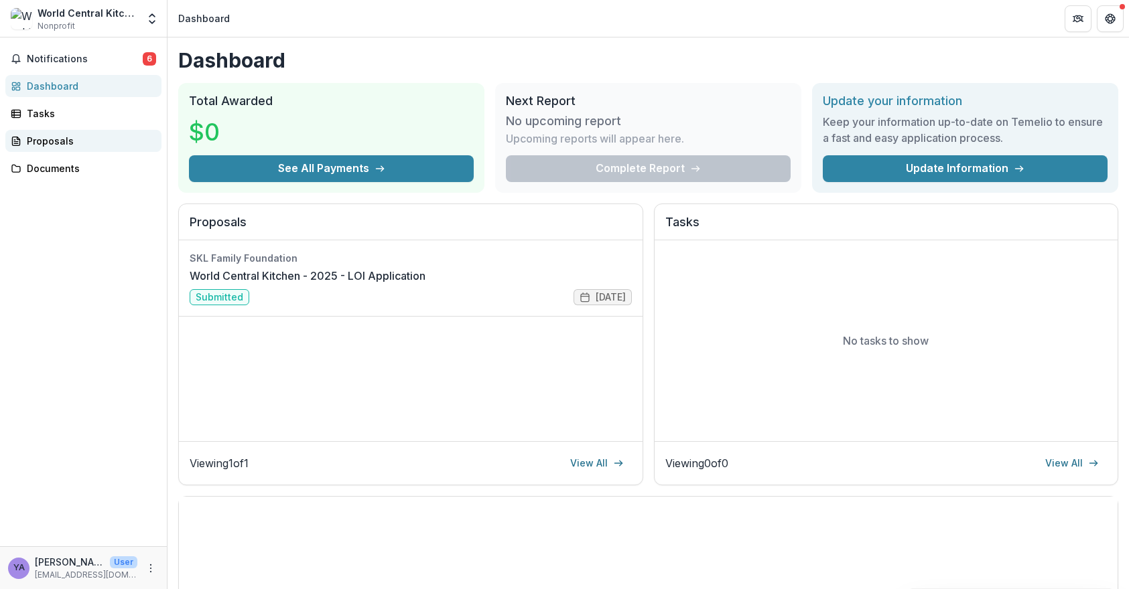
click at [58, 139] on div "Proposals" at bounding box center [89, 141] width 124 height 14
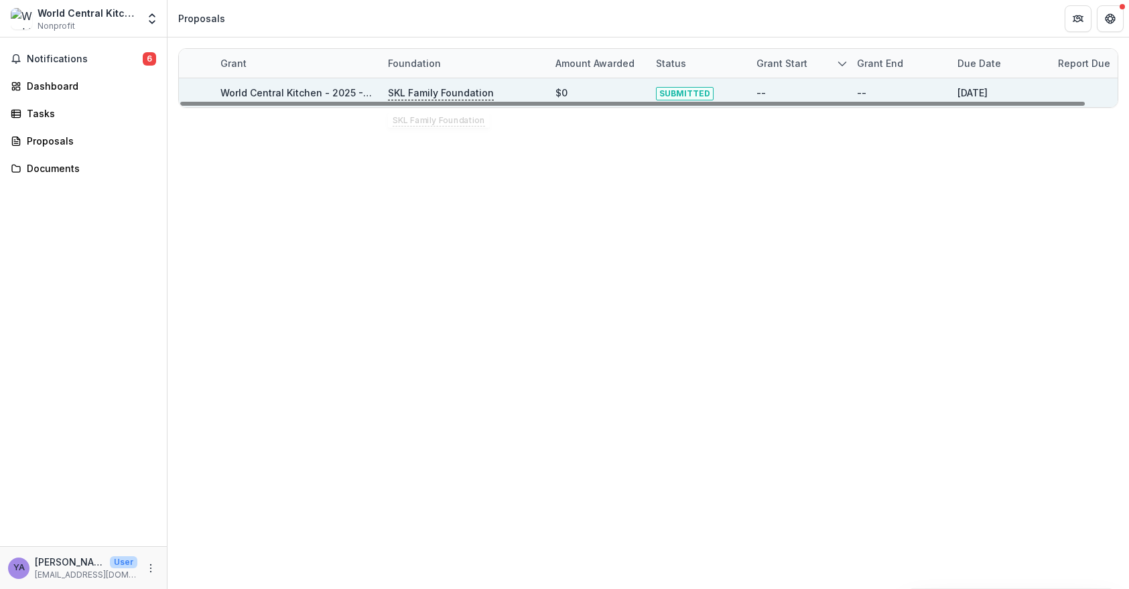
click at [305, 89] on link "World Central Kitchen - 2025 - LOI Application" at bounding box center [328, 92] width 216 height 11
